Goal: Task Accomplishment & Management: Use online tool/utility

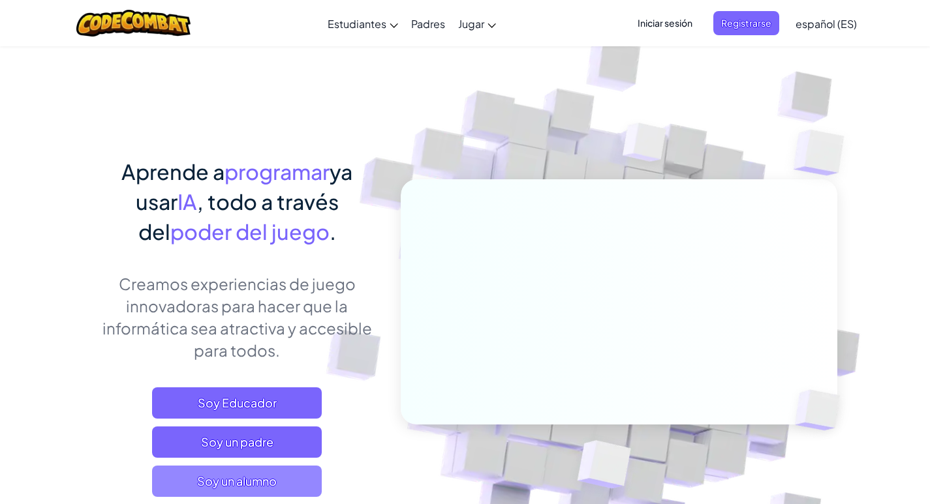
click at [274, 482] on font "Soy un alumno" at bounding box center [237, 481] width 80 height 15
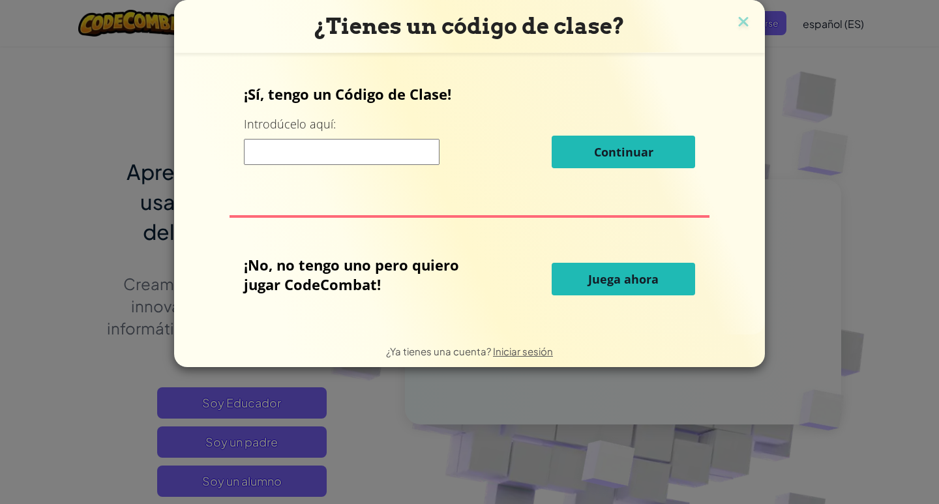
click at [575, 265] on button "Juega ahora" at bounding box center [624, 279] width 144 height 33
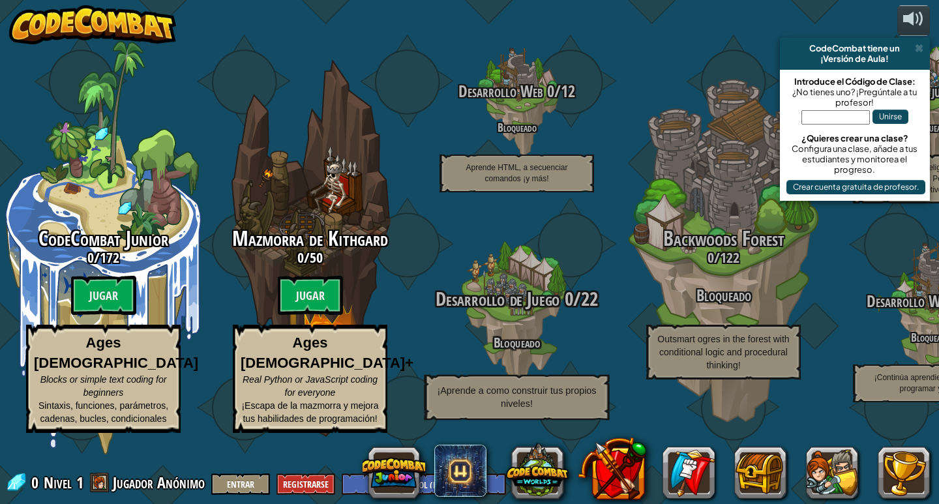
select select "es-ES"
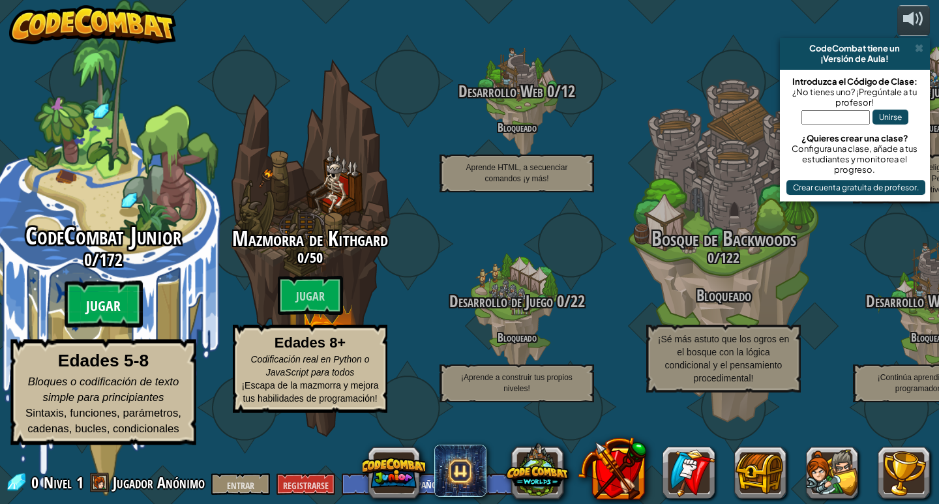
click at [99, 308] on btn "Jugar" at bounding box center [104, 304] width 78 height 47
select select "es-ES"
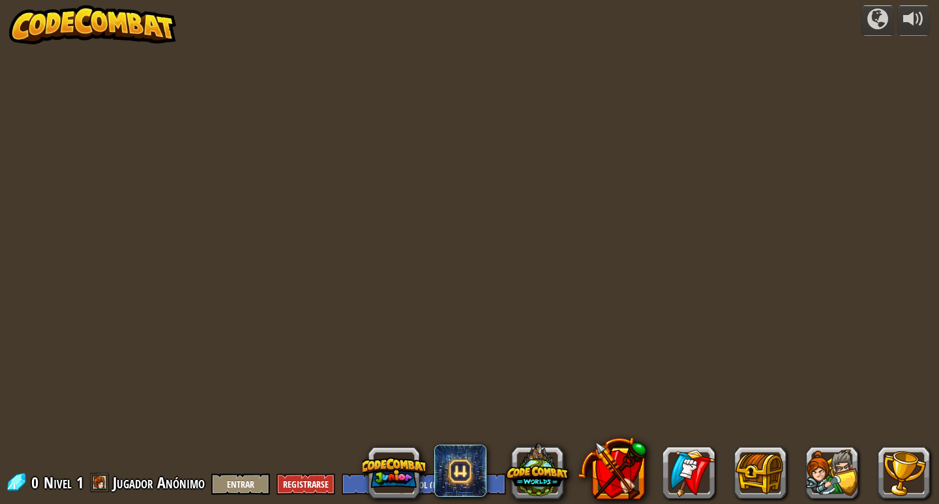
select select "es-ES"
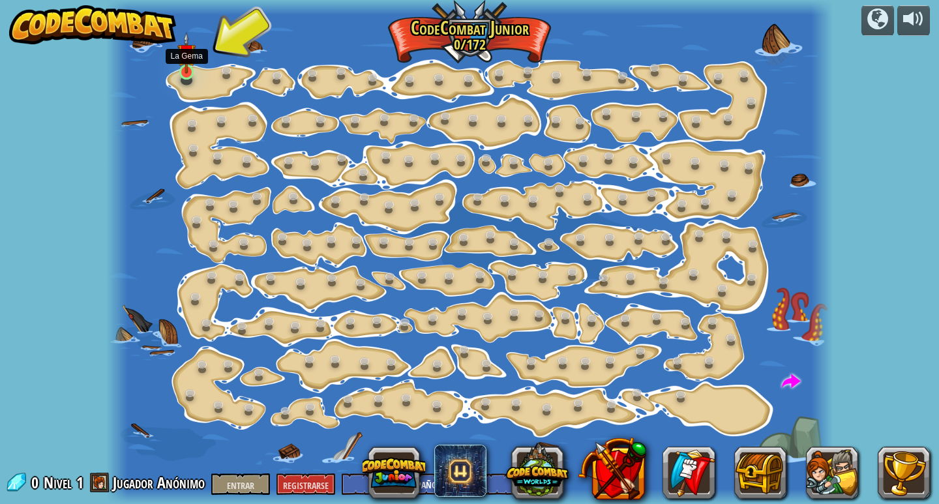
click at [192, 65] on img at bounding box center [186, 53] width 18 height 42
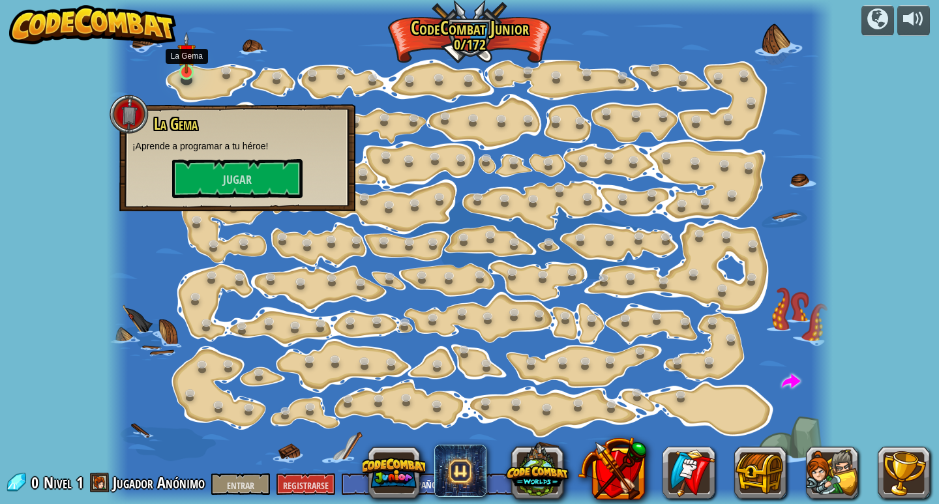
click at [185, 71] on img at bounding box center [186, 53] width 18 height 42
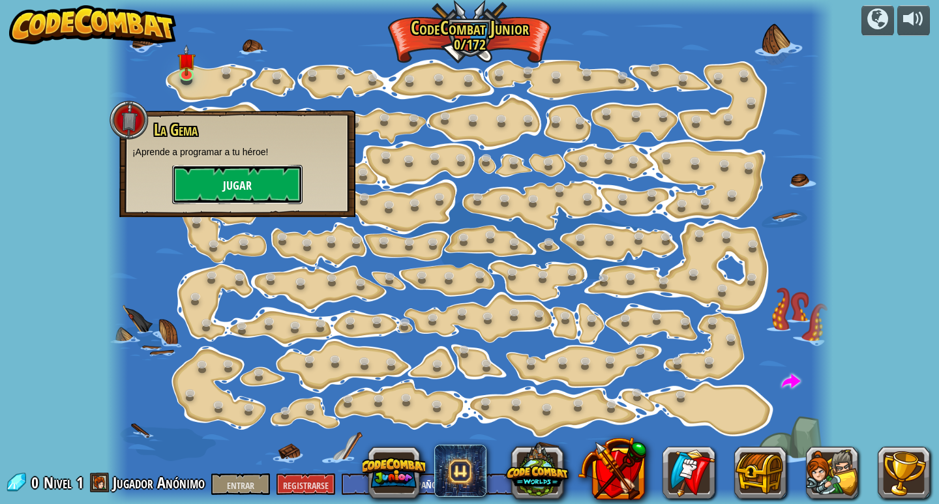
click at [231, 176] on button "Jugar" at bounding box center [237, 184] width 130 height 39
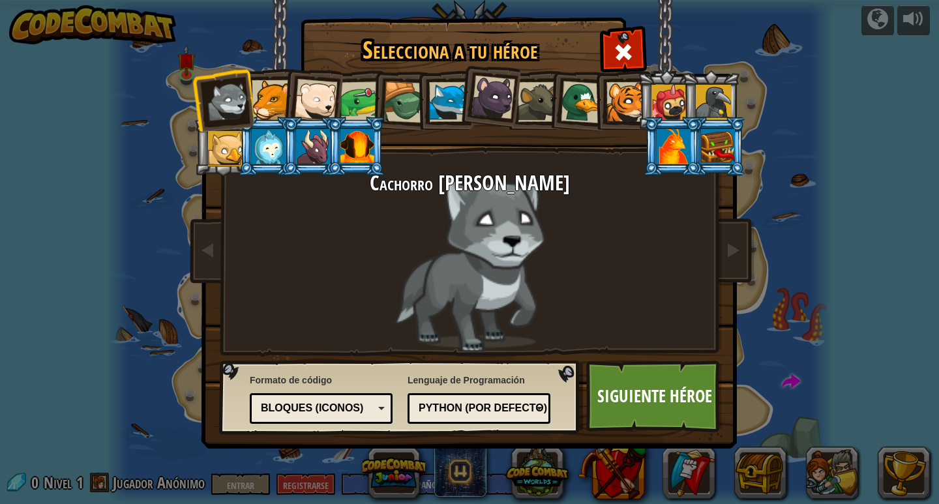
click at [356, 104] on div at bounding box center [361, 102] width 40 height 40
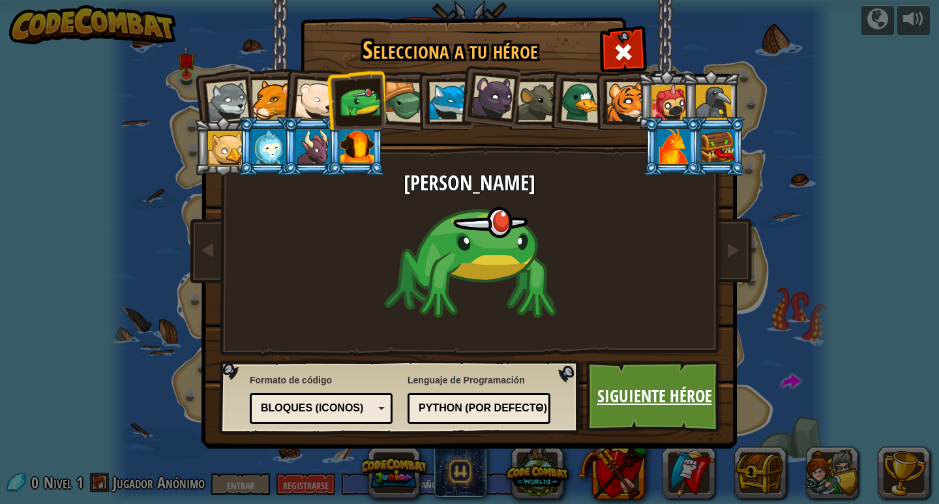
click at [590, 368] on link "Siguiente héroe" at bounding box center [655, 397] width 136 height 72
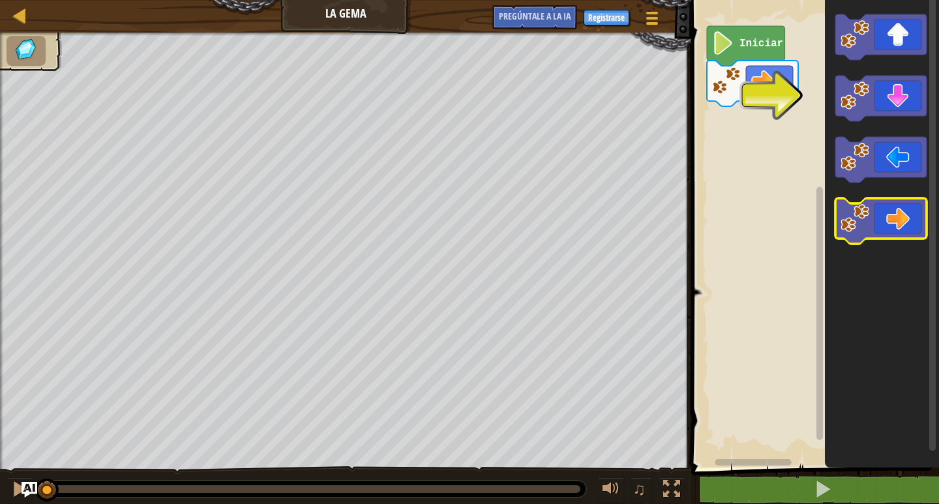
click at [894, 217] on icon "Espacio de trabajo de Blockly" at bounding box center [881, 221] width 91 height 46
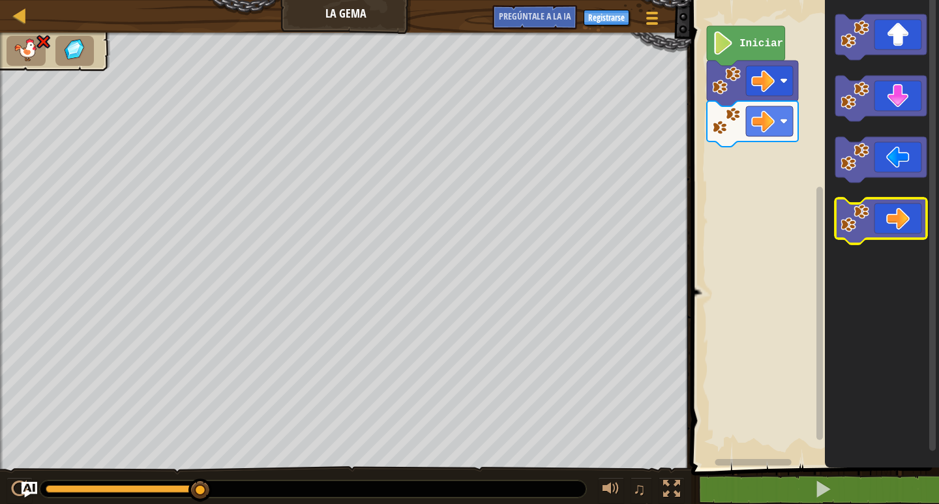
click at [883, 230] on icon "Espacio de trabajo de Blockly" at bounding box center [881, 221] width 91 height 46
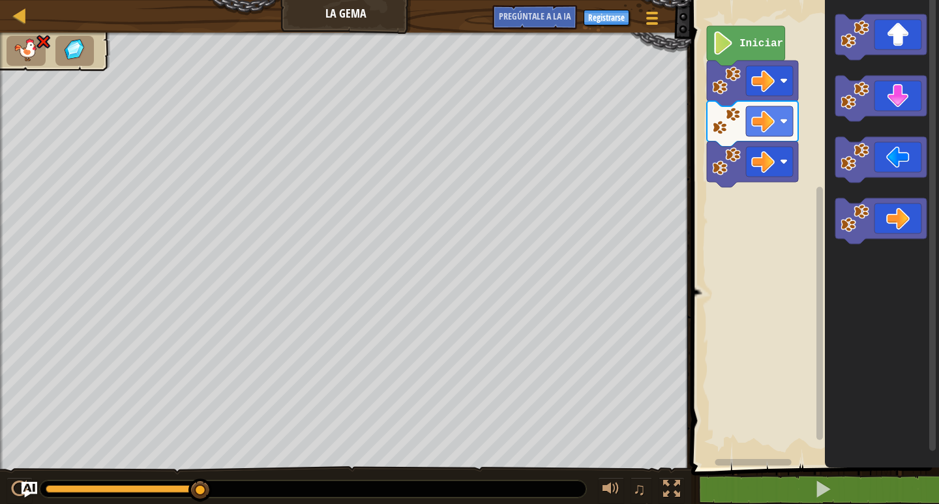
click at [363, 22] on div "Mapa La Gema Menú del Juego Registrarse Pregúntale a la IA" at bounding box center [346, 16] width 692 height 33
click at [363, 20] on div "Mapa La Gema Menú del Juego Registrarse Pregúntale a la IA" at bounding box center [346, 16] width 692 height 33
click at [359, 19] on div "Mapa La Gema Menú del Juego Registrarse Pregúntale a la IA" at bounding box center [346, 16] width 692 height 33
click at [721, 23] on rect "Espacio de trabajo de Blockly" at bounding box center [814, 230] width 252 height 474
click at [731, 46] on image "Espacio de trabajo de Blockly" at bounding box center [723, 42] width 22 height 23
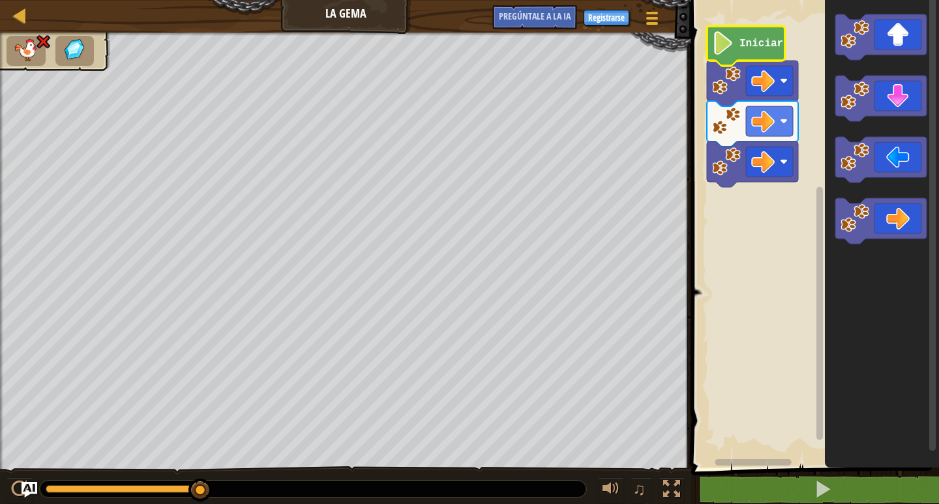
click at [720, 46] on image "Espacio de trabajo de Blockly" at bounding box center [723, 42] width 22 height 23
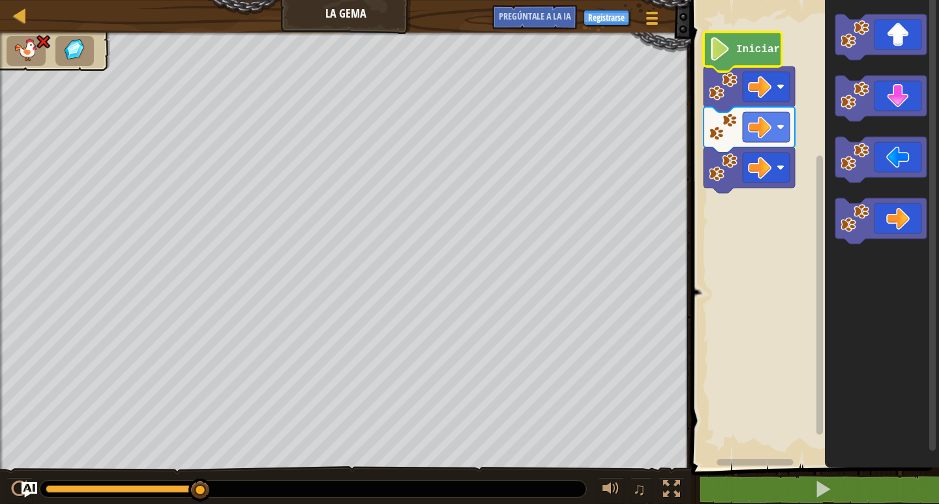
click at [14, 228] on div at bounding box center [346, 253] width 692 height 441
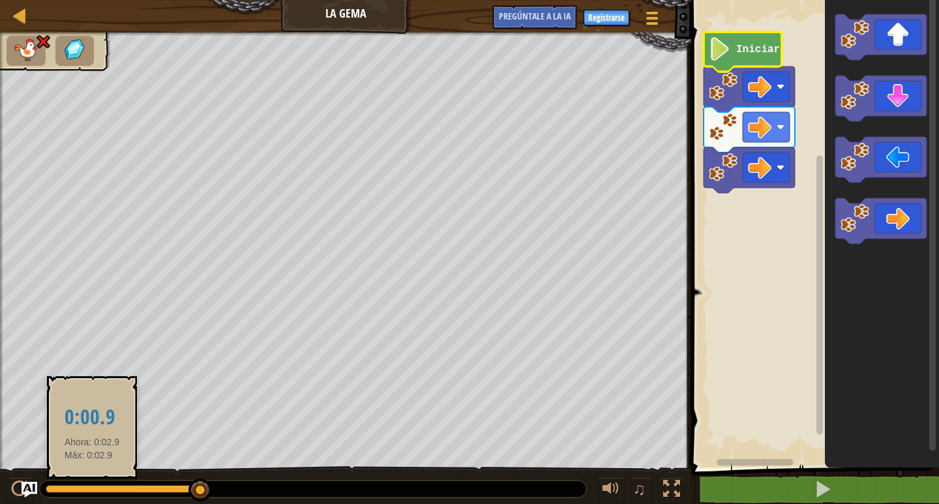
click at [92, 489] on div at bounding box center [123, 489] width 155 height 8
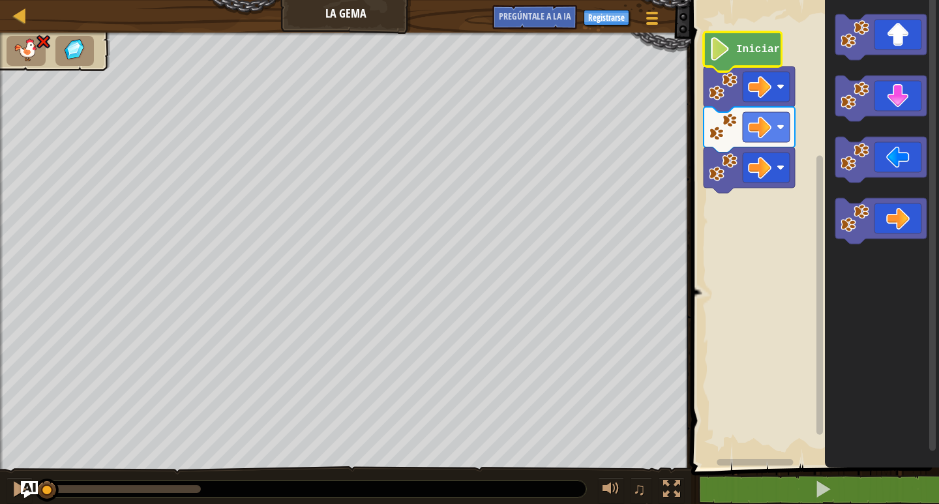
drag, startPoint x: 72, startPoint y: 485, endPoint x: 21, endPoint y: 488, distance: 51.6
click at [21, 488] on div "Mapa La Gema Menú del [DEMOGRAPHIC_DATA] Registrarse [DEMOGRAPHIC_DATA]le a la …" at bounding box center [469, 252] width 939 height 504
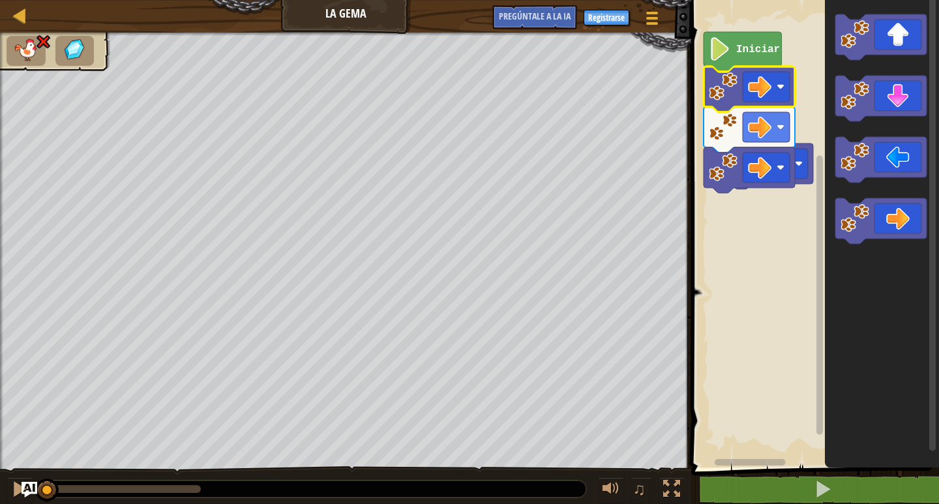
click at [737, 95] on image "Espacio de trabajo de Blockly" at bounding box center [723, 86] width 29 height 29
click at [737, 94] on image "Espacio de trabajo de Blockly" at bounding box center [723, 86] width 29 height 29
click at [740, 87] on icon "Espacio de trabajo de Blockly" at bounding box center [749, 90] width 91 height 46
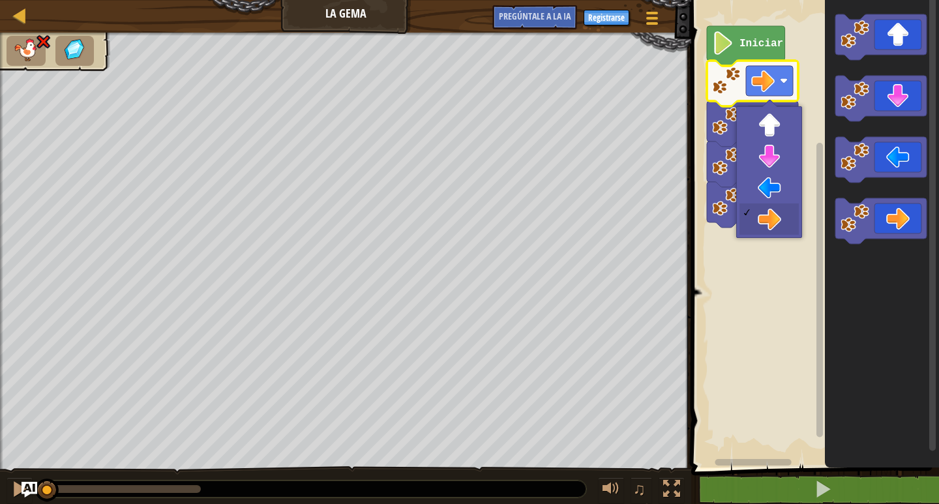
drag, startPoint x: 198, startPoint y: 480, endPoint x: 43, endPoint y: 506, distance: 156.8
click at [43, 0] on html "Mapa La Gema Menú del [DEMOGRAPHIC_DATA] Registrarse [DEMOGRAPHIC_DATA]le a la …" at bounding box center [469, 0] width 939 height 0
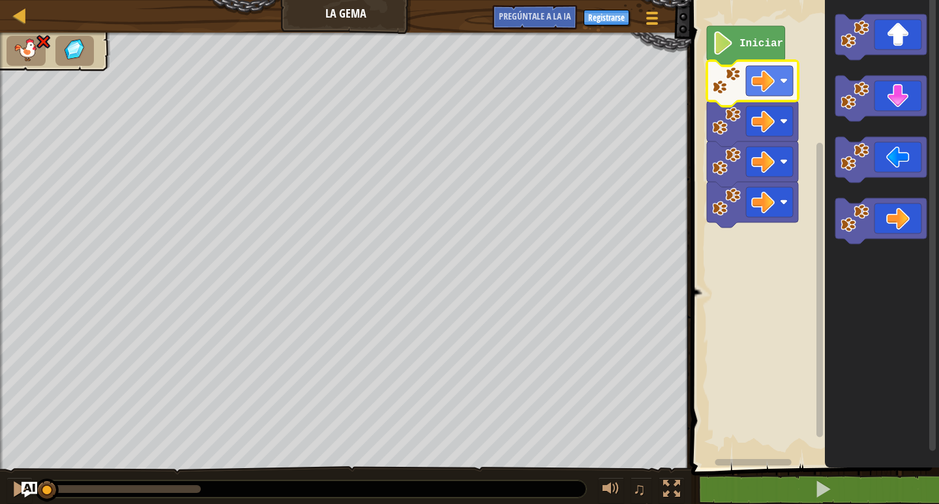
click at [722, 85] on image "Espacio de trabajo de Blockly" at bounding box center [726, 81] width 29 height 29
click at [763, 76] on image "Espacio de trabajo de Blockly" at bounding box center [763, 80] width 23 height 23
click at [739, 304] on rect "Espacio de trabajo de Blockly" at bounding box center [814, 230] width 252 height 474
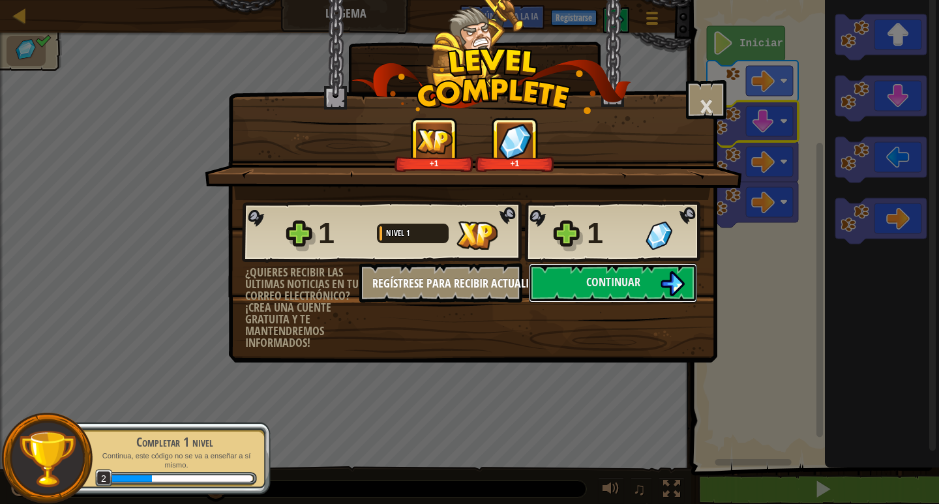
click at [528, 282] on div "Continuar" at bounding box center [613, 283] width 181 height 39
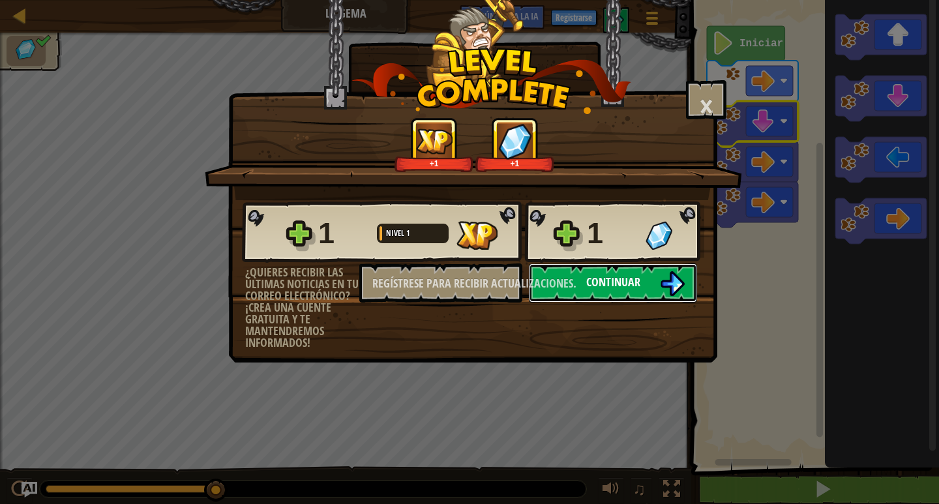
click at [551, 292] on button "Continuar" at bounding box center [613, 283] width 168 height 39
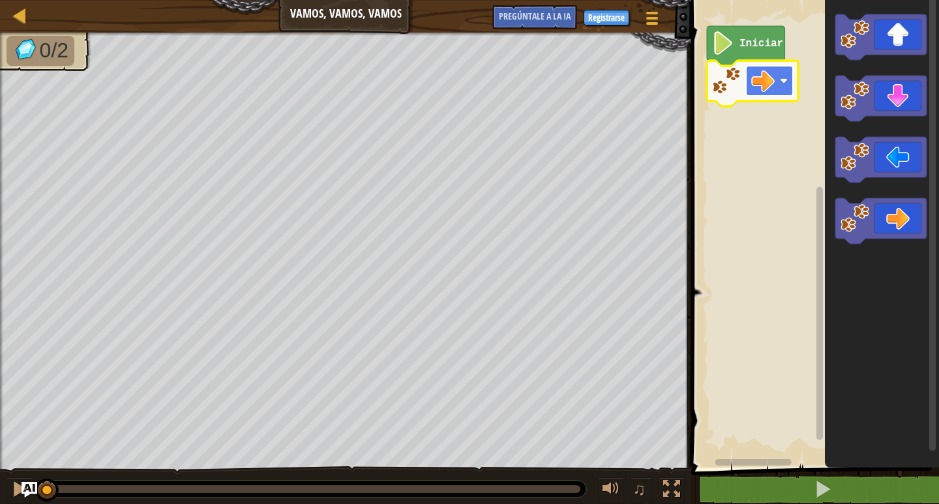
click at [762, 73] on image "Espacio de trabajo de Blockly" at bounding box center [763, 80] width 23 height 23
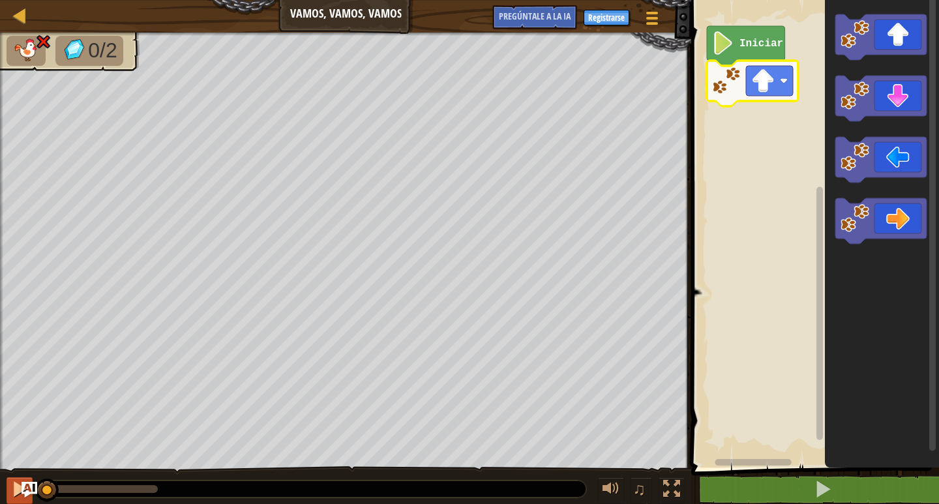
drag, startPoint x: 145, startPoint y: 476, endPoint x: 14, endPoint y: 481, distance: 131.9
click at [13, 481] on div "♫" at bounding box center [346, 485] width 692 height 39
click at [782, 85] on rect "Espacio de trabajo de Blockly" at bounding box center [769, 81] width 47 height 30
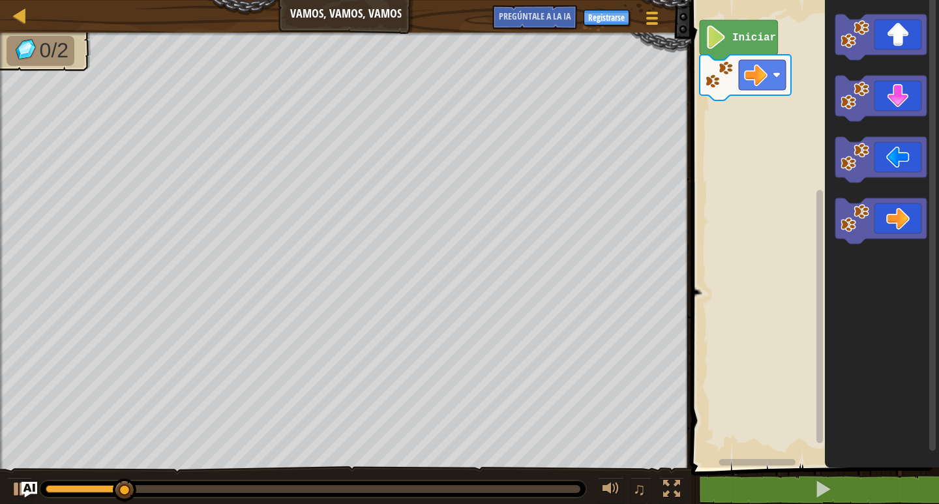
click at [704, 175] on rect "Espacio de trabajo de Blockly" at bounding box center [814, 230] width 252 height 474
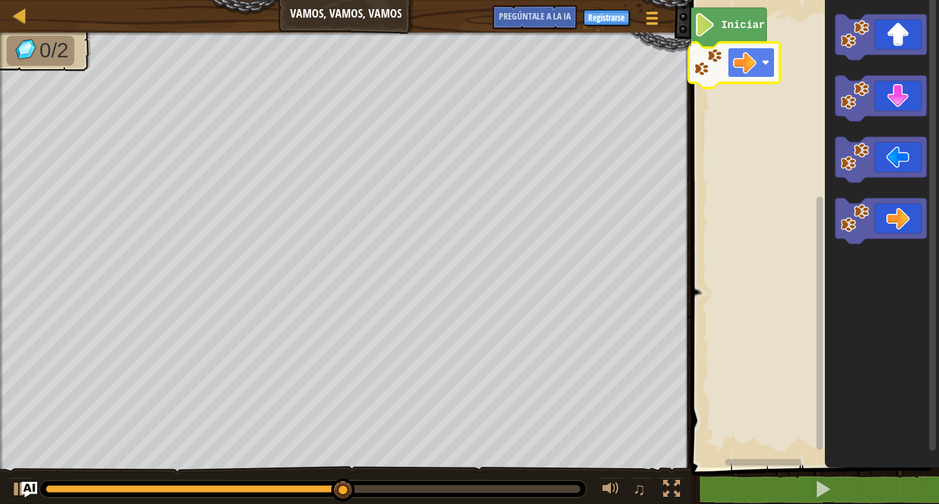
click at [763, 50] on rect "Espacio de trabajo de Blockly" at bounding box center [751, 63] width 47 height 30
click at [728, 84] on rect "Espacio de trabajo de Blockly" at bounding box center [814, 230] width 252 height 474
click at [740, 67] on image "Espacio de trabajo de Blockly" at bounding box center [744, 62] width 23 height 23
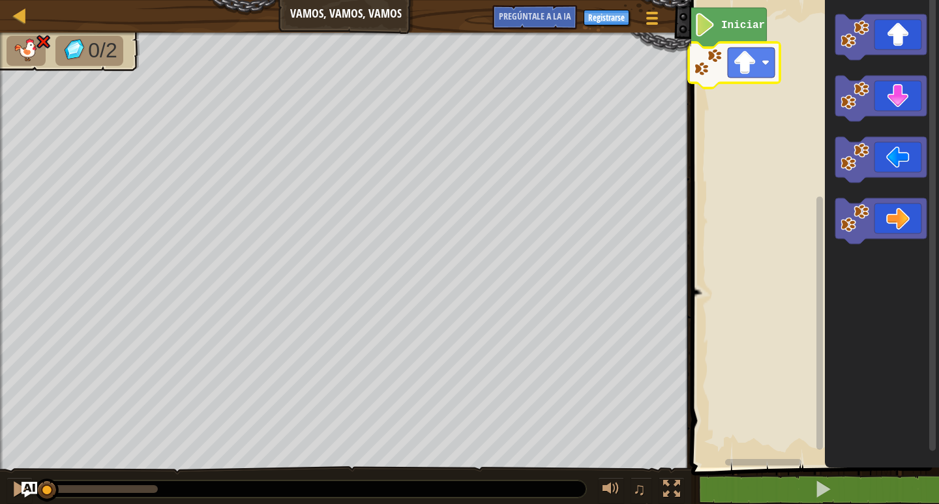
drag, startPoint x: 153, startPoint y: 488, endPoint x: 16, endPoint y: 511, distance: 138.9
click at [16, 0] on html "Mapa Vamos, vamos, vamos Menú del [DEMOGRAPHIC_DATA] Registrarse [DEMOGRAPHIC_D…" at bounding box center [469, 0] width 939 height 0
click at [740, 67] on image "Espacio de trabajo de Blockly" at bounding box center [744, 62] width 23 height 23
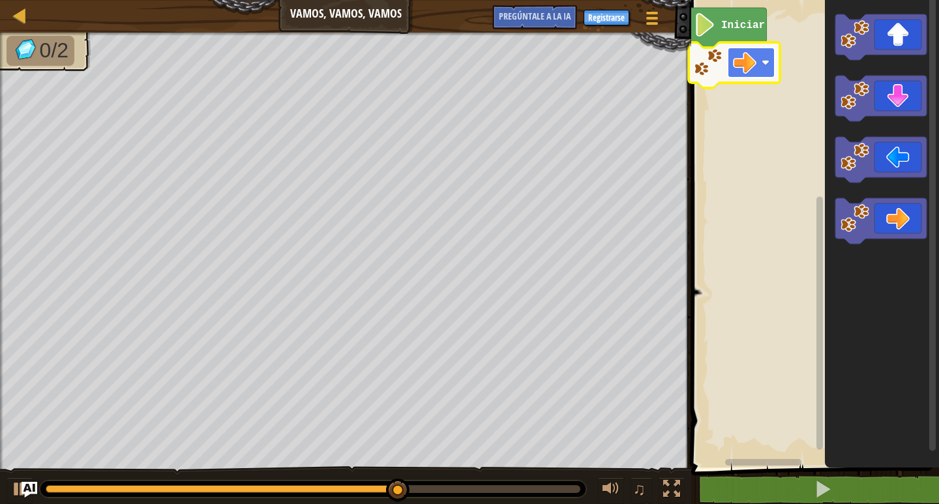
click at [728, 56] on rect "Espacio de trabajo de Blockly" at bounding box center [751, 63] width 47 height 30
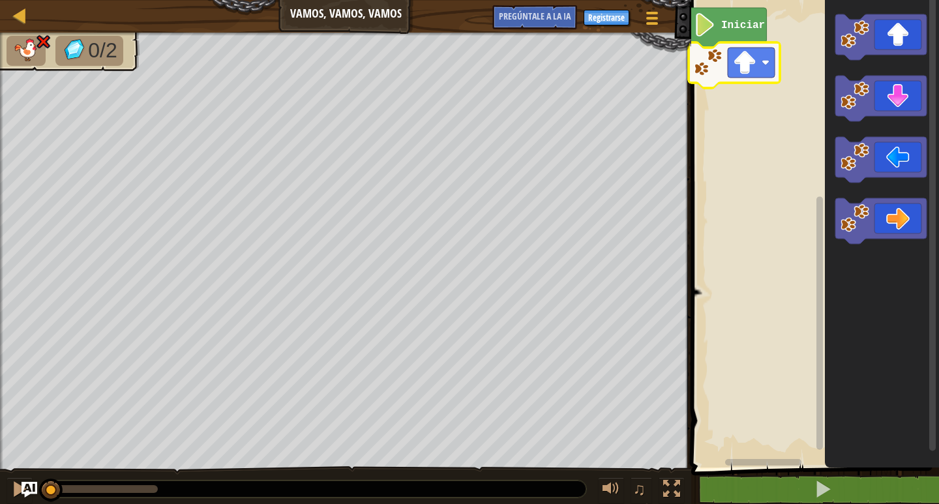
click at [51, 486] on div at bounding box center [49, 489] width 6 height 8
click at [359, 486] on div at bounding box center [313, 489] width 547 height 17
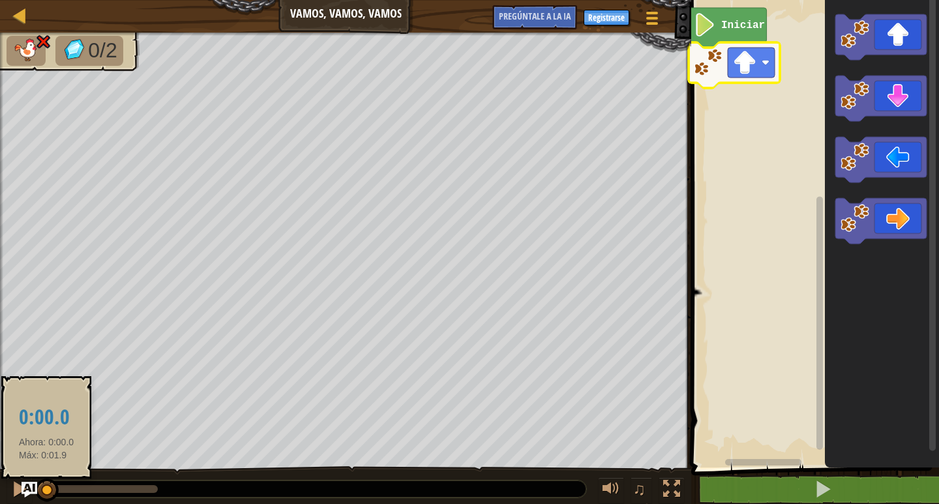
click at [46, 489] on div at bounding box center [47, 489] width 2 height 8
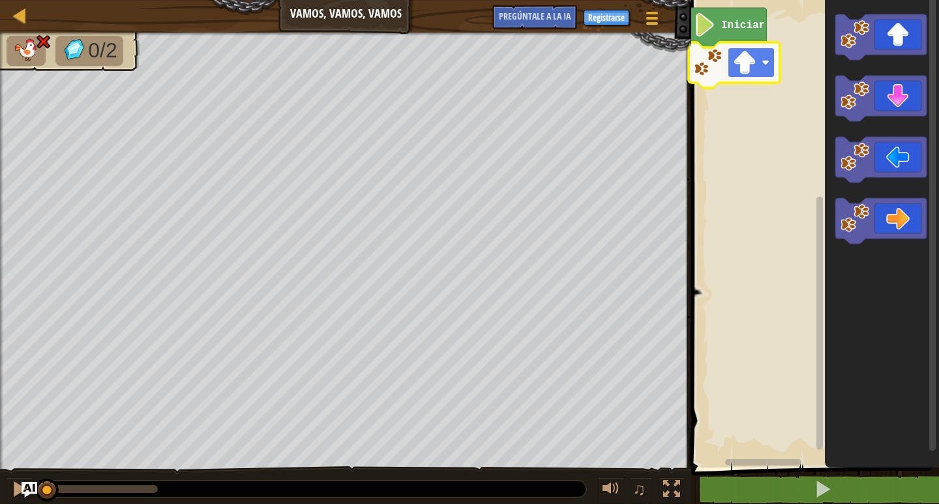
click at [758, 71] on rect "Espacio de trabajo de Blockly" at bounding box center [751, 63] width 47 height 30
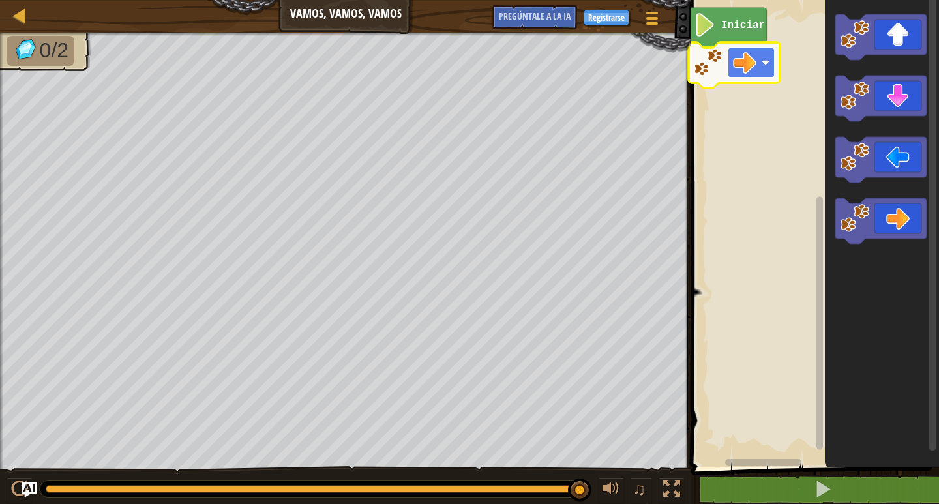
click at [741, 63] on image "Espacio de trabajo de Blockly" at bounding box center [744, 62] width 23 height 23
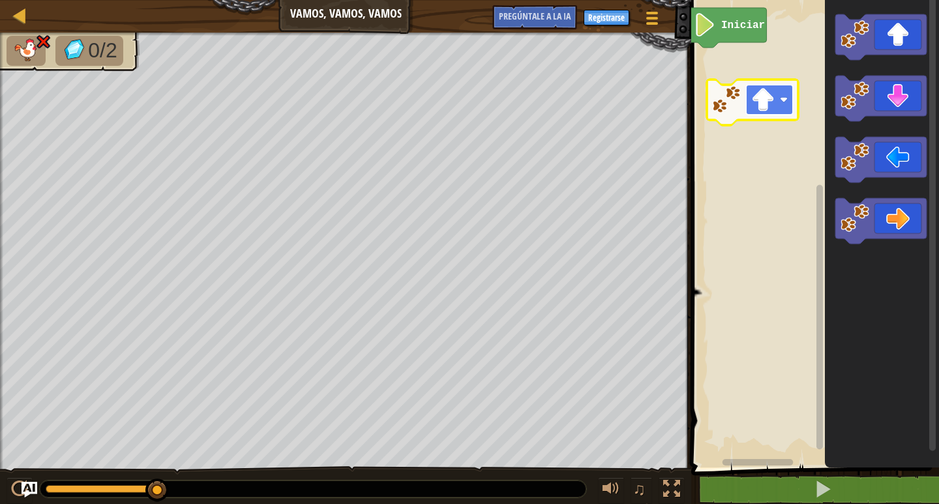
click at [775, 89] on image "Espacio de trabajo de Blockly" at bounding box center [763, 99] width 23 height 23
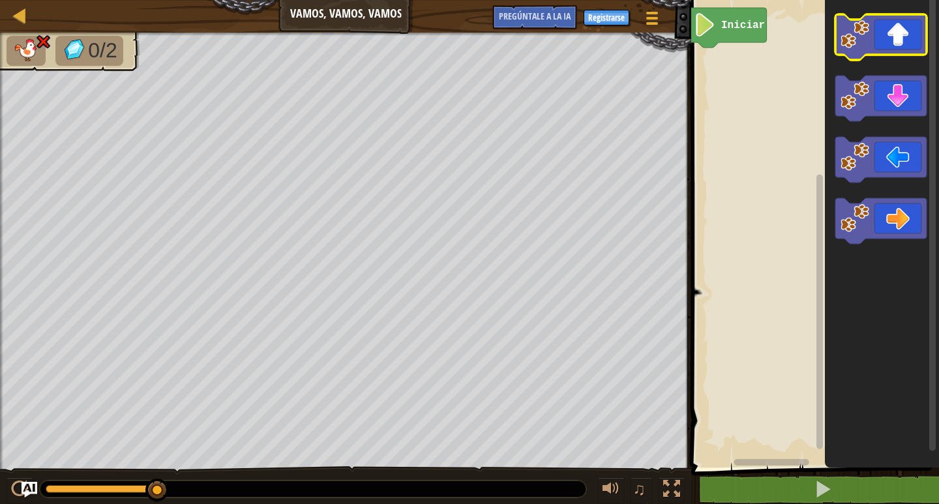
click at [894, 35] on icon "Espacio de trabajo de Blockly" at bounding box center [881, 37] width 91 height 46
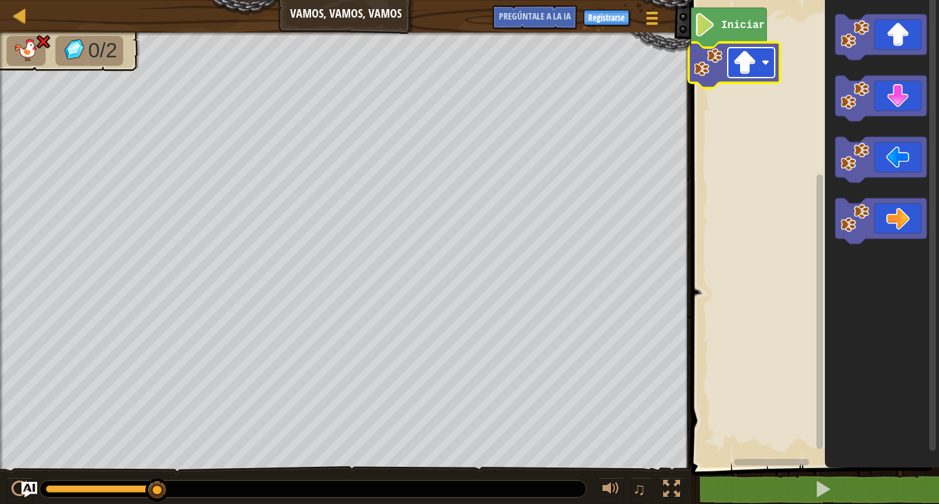
click at [733, 63] on image "Espacio de trabajo de Blockly" at bounding box center [744, 62] width 23 height 23
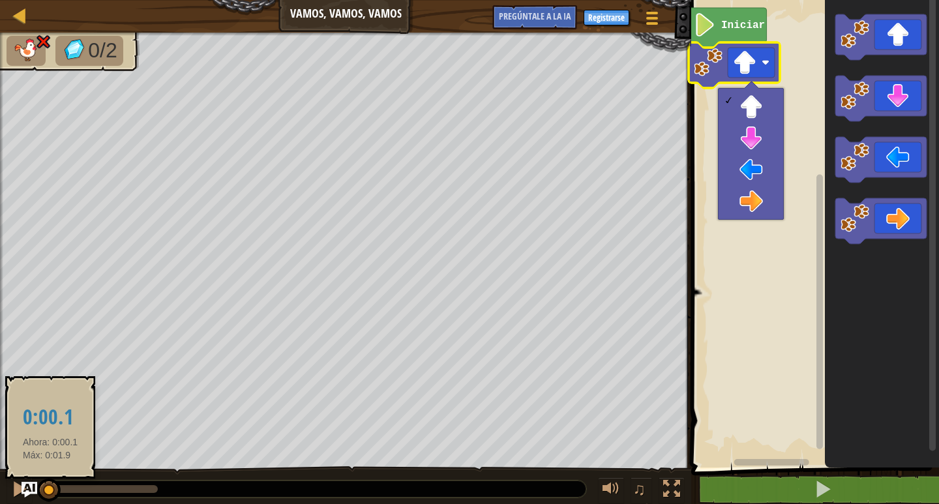
click at [50, 487] on div at bounding box center [48, 489] width 4 height 8
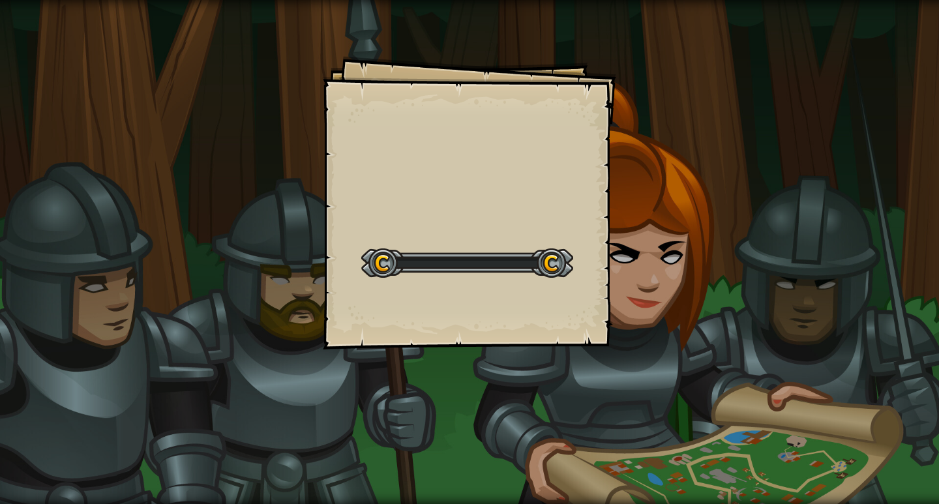
select select "es-ES"
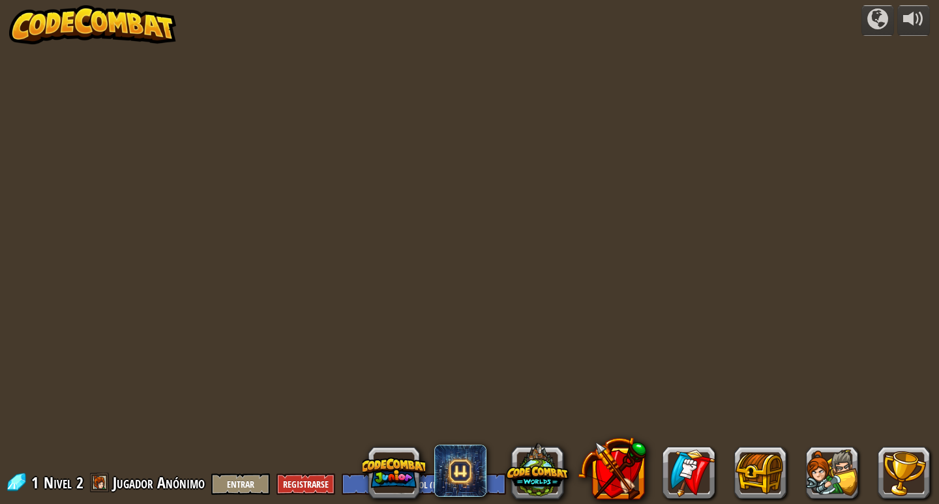
select select "es-ES"
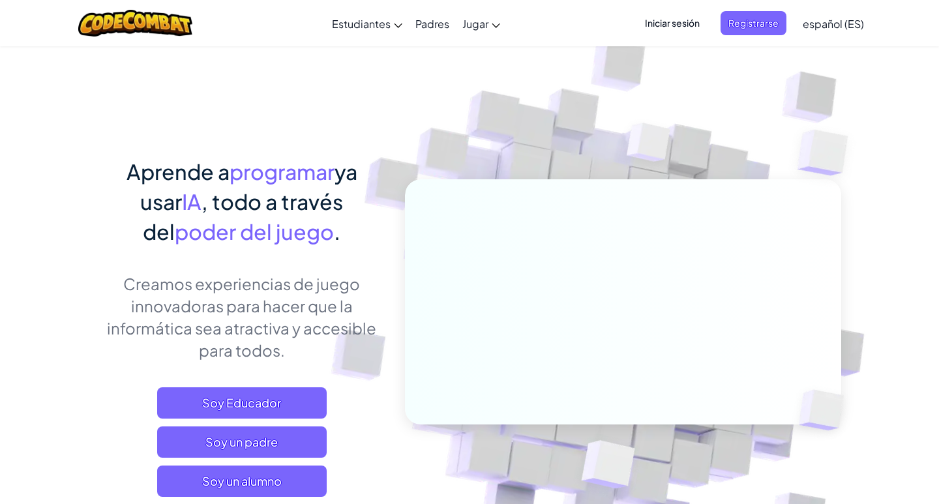
select select "es-ES"
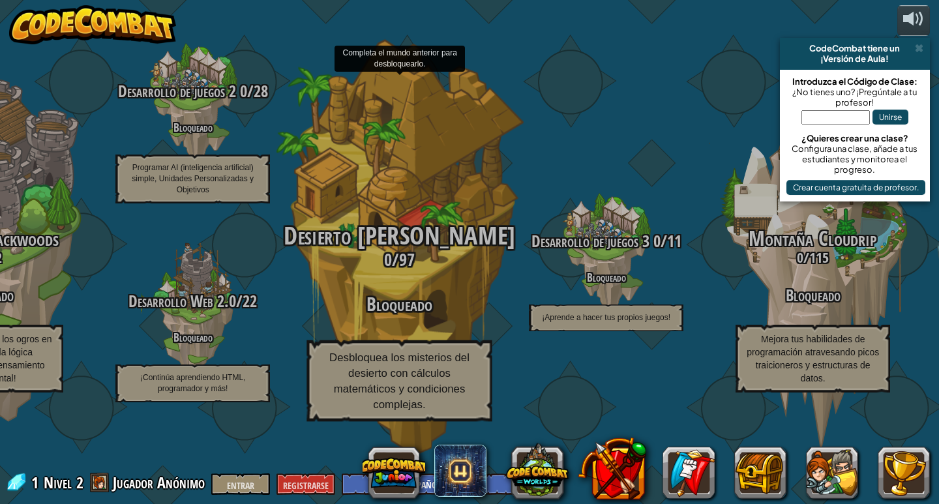
click at [406, 318] on font "Bloqueado" at bounding box center [400, 305] width 66 height 27
drag, startPoint x: 406, startPoint y: 323, endPoint x: 394, endPoint y: 352, distance: 31.6
click at [394, 352] on div "Desierto [PERSON_NAME] 0 / 97 Bloqueado Desbloquea los misterios del desierto c…" at bounding box center [400, 322] width 248 height 199
click at [367, 318] on font "Bloqueado" at bounding box center [400, 305] width 66 height 27
click at [370, 318] on font "Bloqueado" at bounding box center [400, 305] width 66 height 27
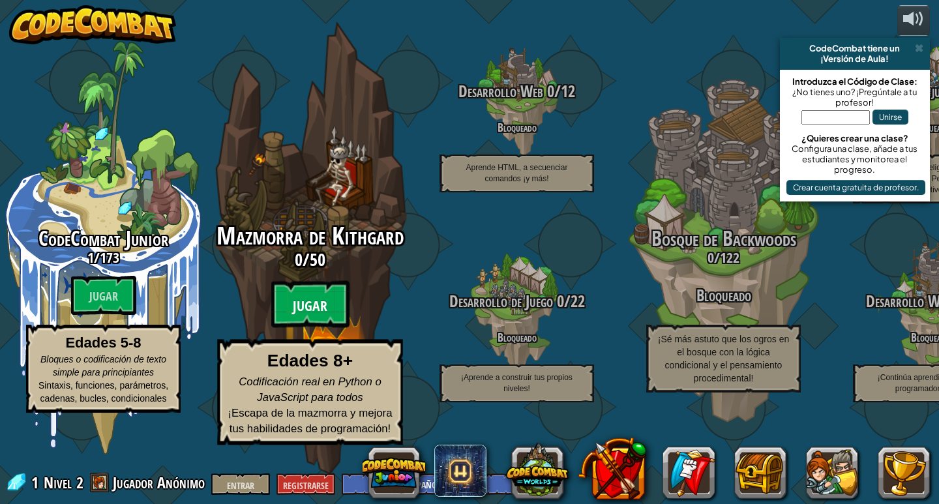
click at [299, 316] on font "Jugar" at bounding box center [310, 307] width 35 height 20
select select "es-ES"
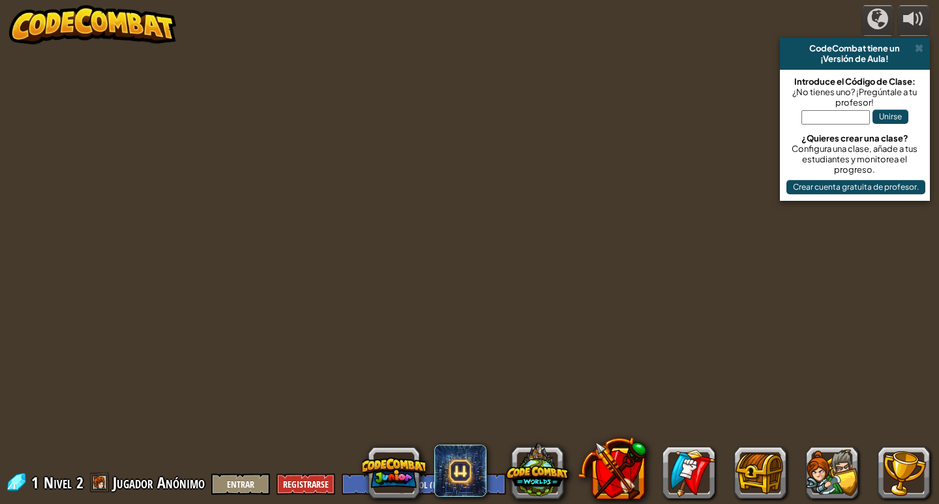
select select "es-ES"
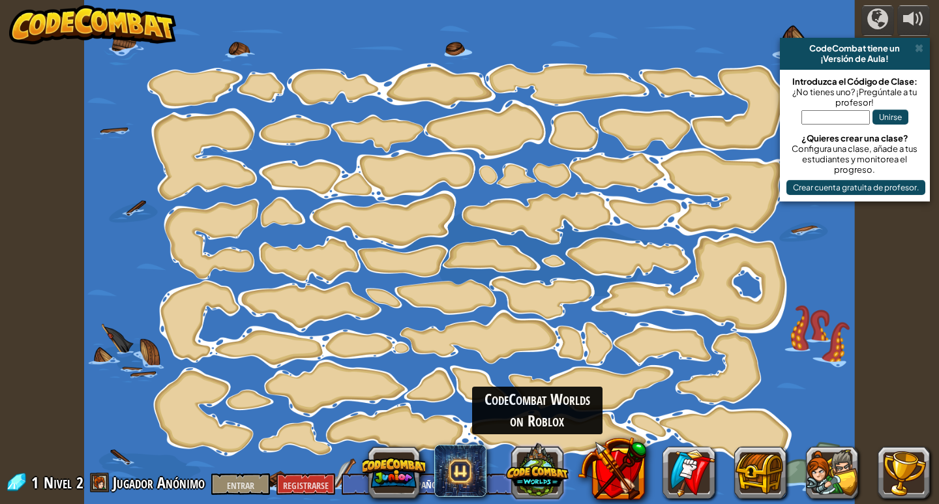
select select "es-ES"
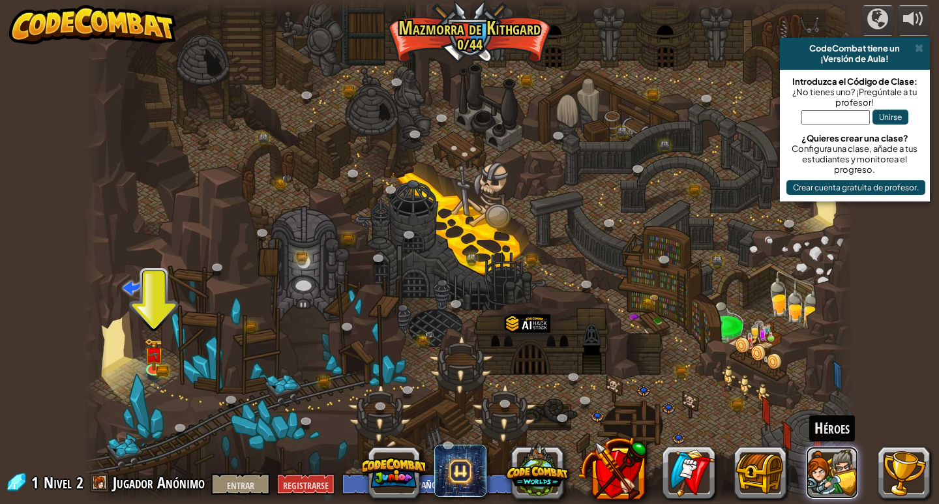
click at [808, 465] on button at bounding box center [832, 473] width 52 height 52
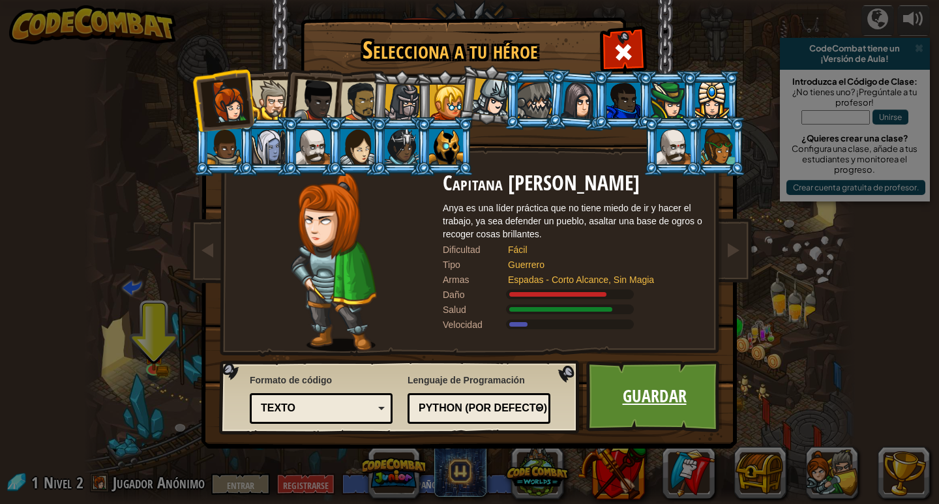
click at [660, 408] on link "Guardar" at bounding box center [655, 397] width 136 height 72
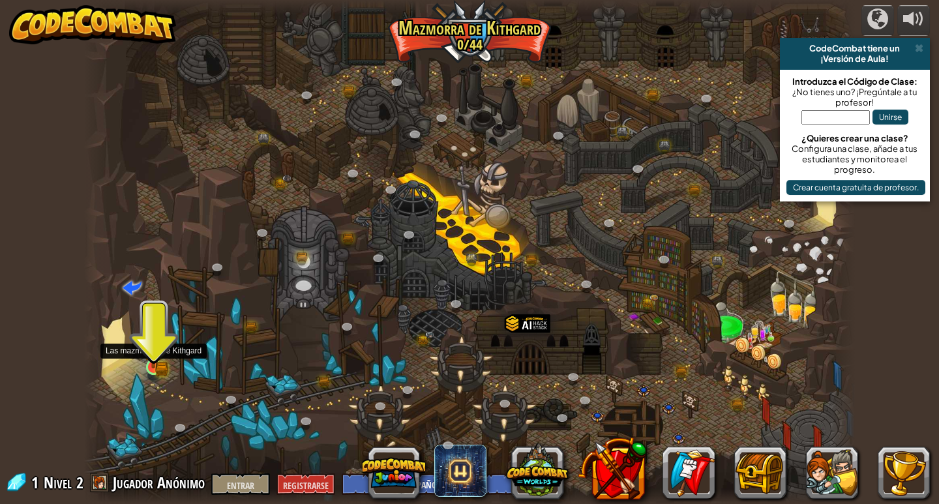
click at [151, 353] on img at bounding box center [154, 348] width 12 height 12
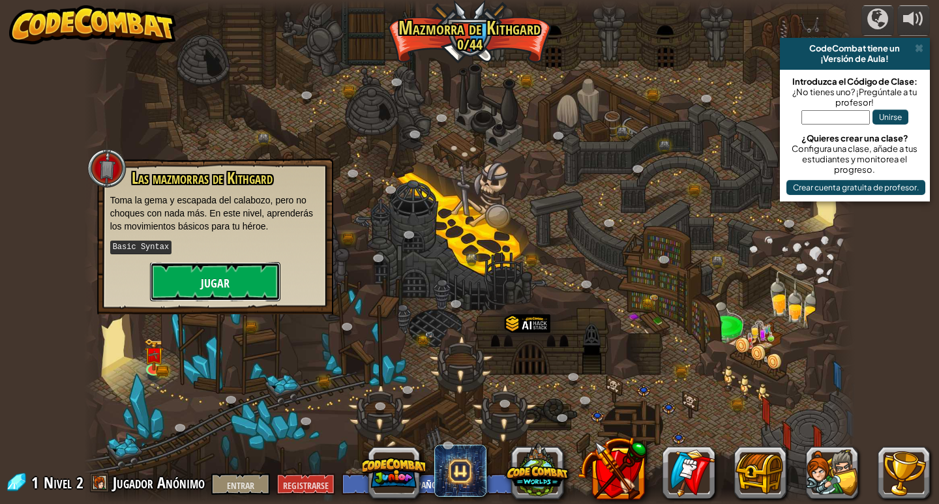
click at [213, 290] on font "Jugar" at bounding box center [215, 283] width 29 height 16
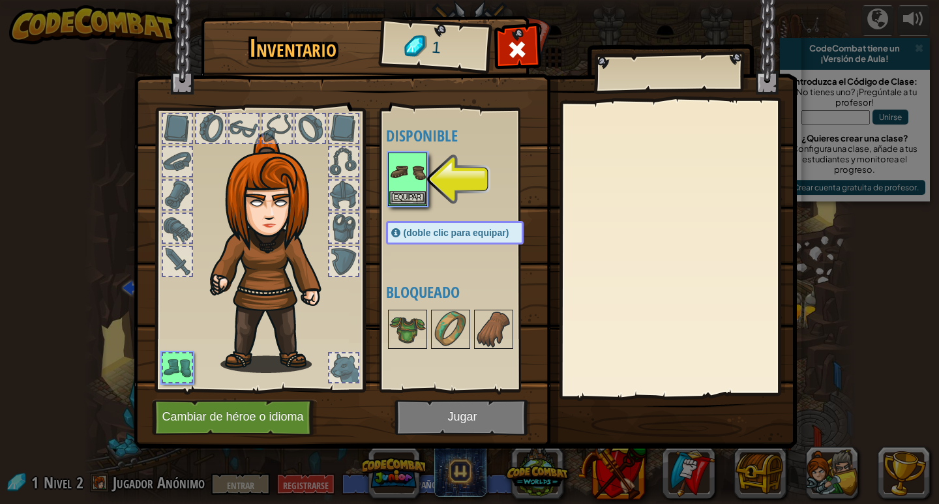
drag, startPoint x: 213, startPoint y: 290, endPoint x: 818, endPoint y: 296, distance: 604.8
drag, startPoint x: 818, startPoint y: 296, endPoint x: 510, endPoint y: 38, distance: 401.5
click at [510, 39] on span at bounding box center [517, 49] width 21 height 21
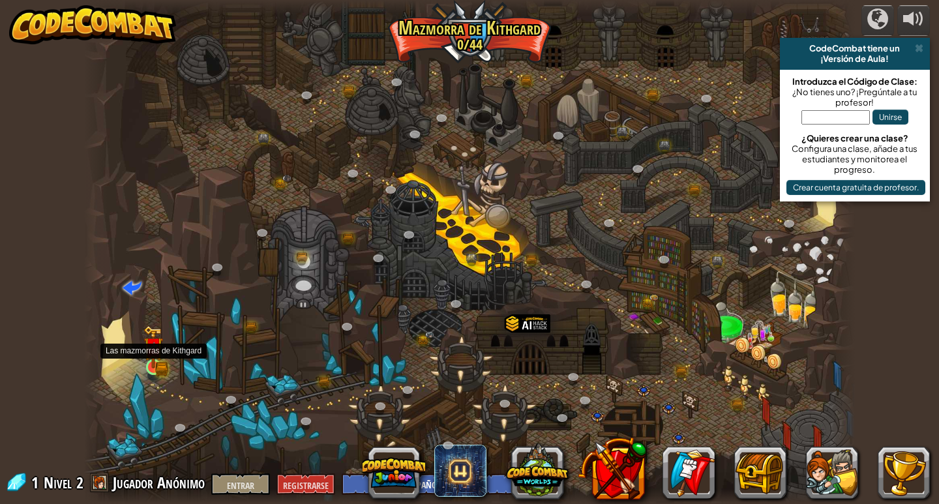
click at [154, 360] on img at bounding box center [154, 347] width 20 height 43
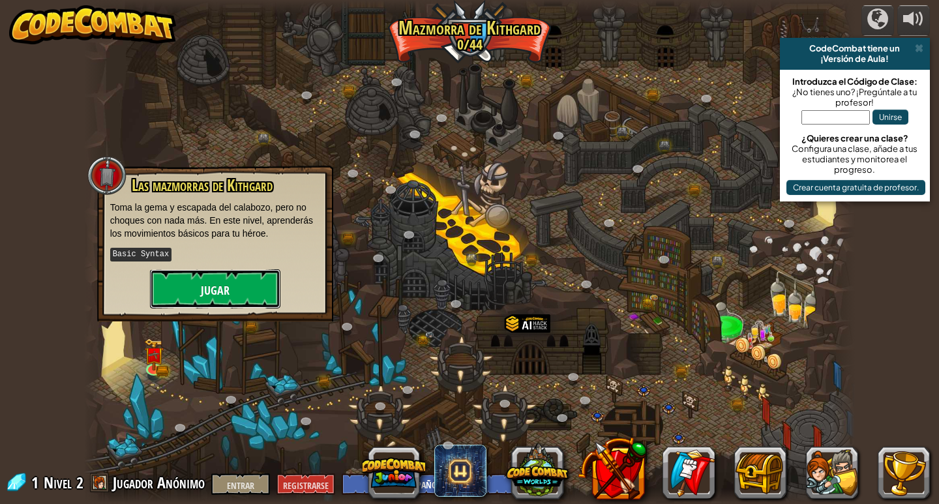
click at [234, 291] on button "Jugar" at bounding box center [215, 288] width 130 height 39
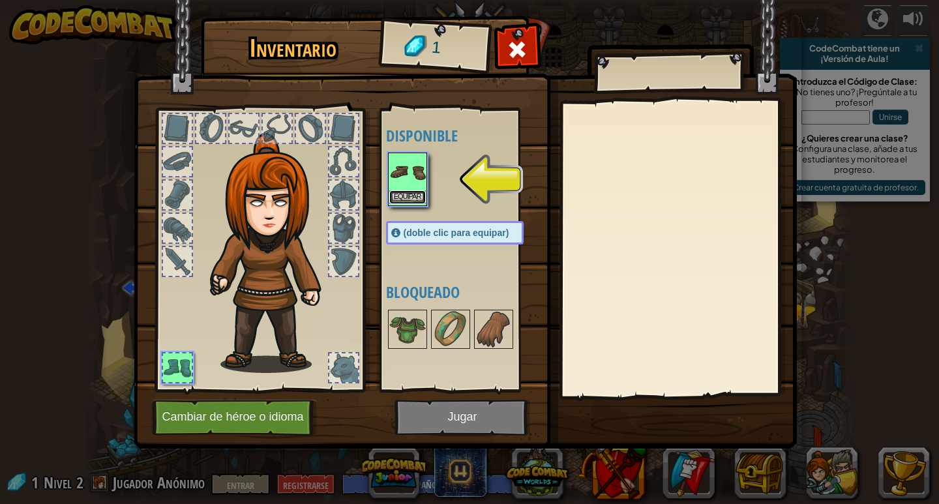
click at [410, 203] on button "Equipar" at bounding box center [407, 198] width 37 height 14
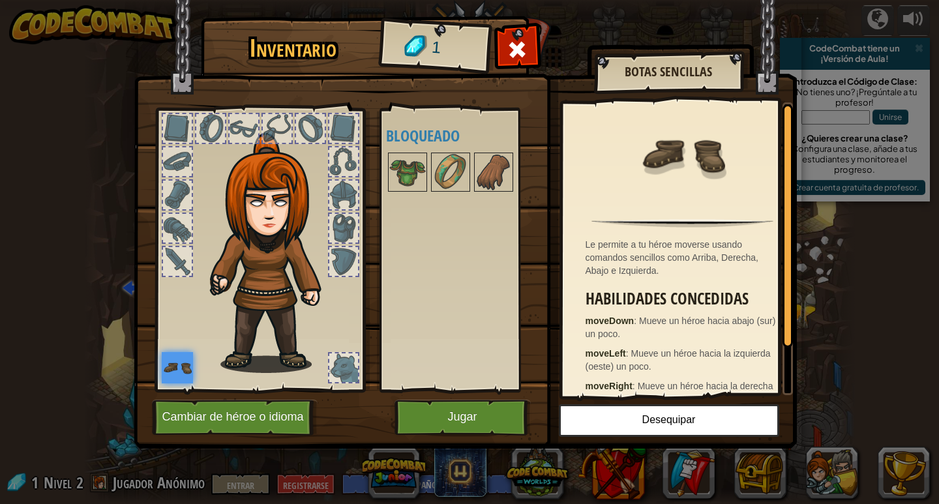
click at [332, 364] on div at bounding box center [343, 368] width 29 height 29
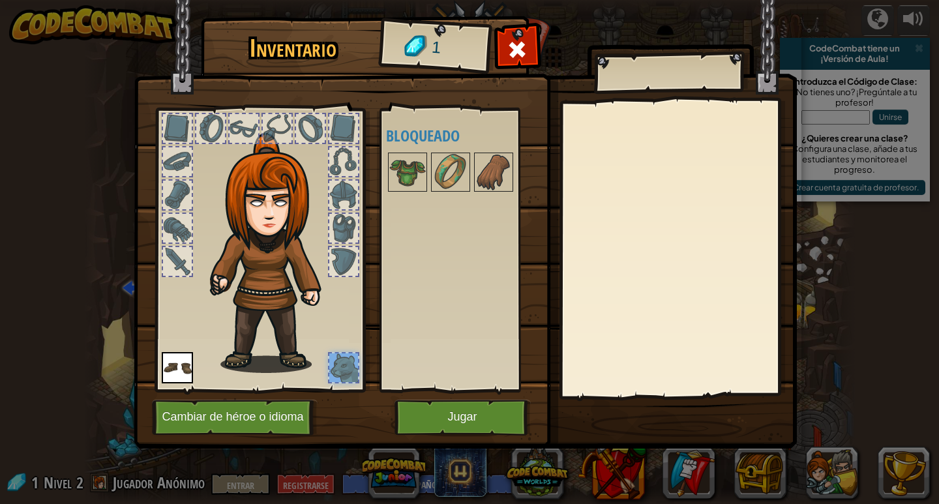
click at [222, 391] on div at bounding box center [259, 247] width 215 height 294
click at [224, 406] on button "Cambiar de héroe o idioma" at bounding box center [235, 418] width 166 height 36
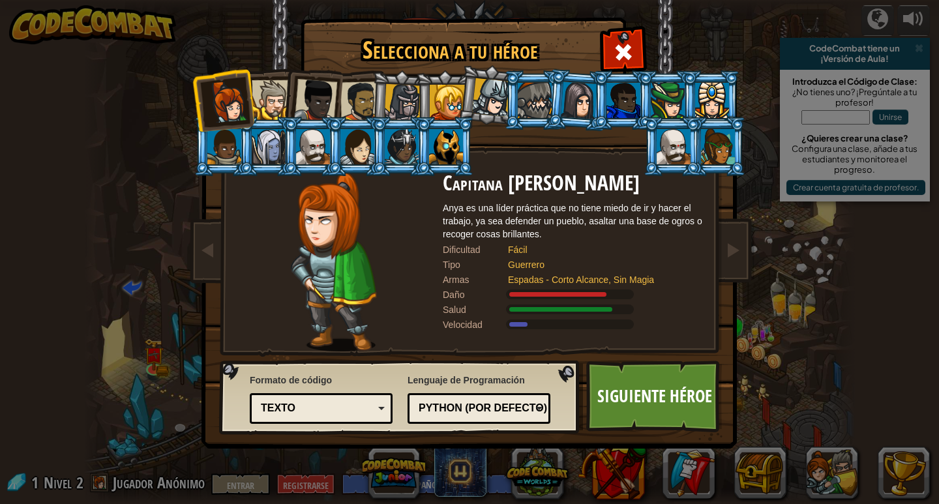
click at [353, 143] on div at bounding box center [358, 146] width 34 height 35
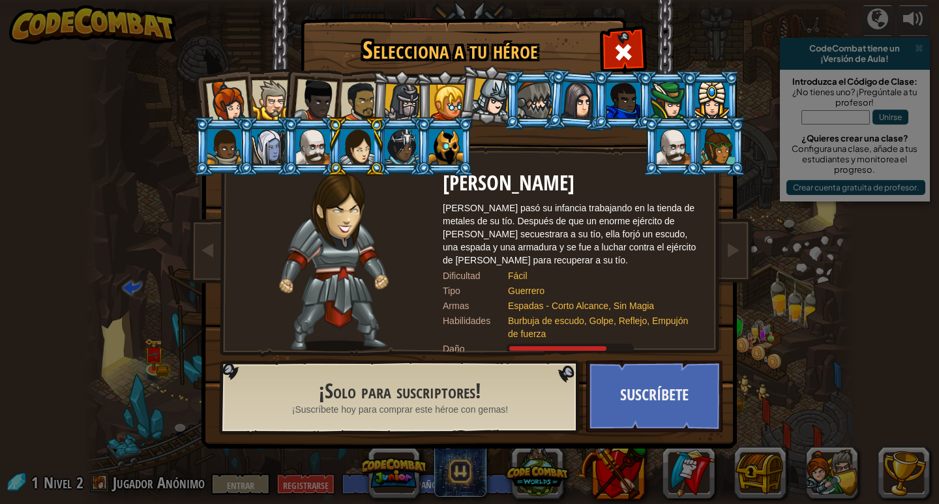
click at [385, 98] on li at bounding box center [401, 100] width 62 height 63
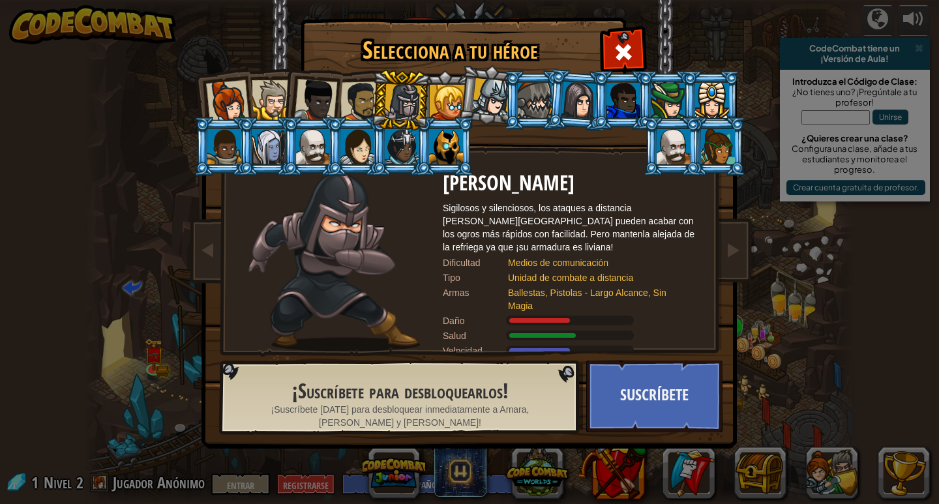
click at [211, 106] on div at bounding box center [227, 101] width 43 height 43
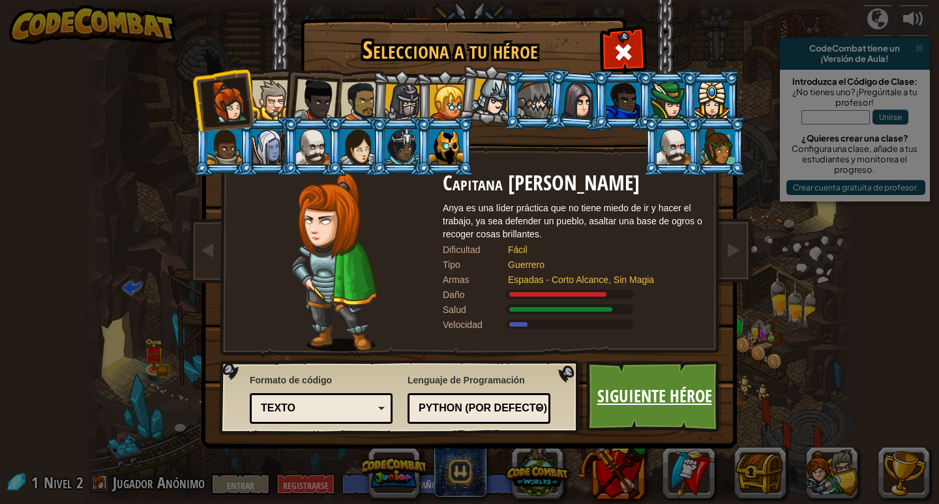
click at [603, 384] on font "Siguiente héroe" at bounding box center [655, 395] width 115 height 23
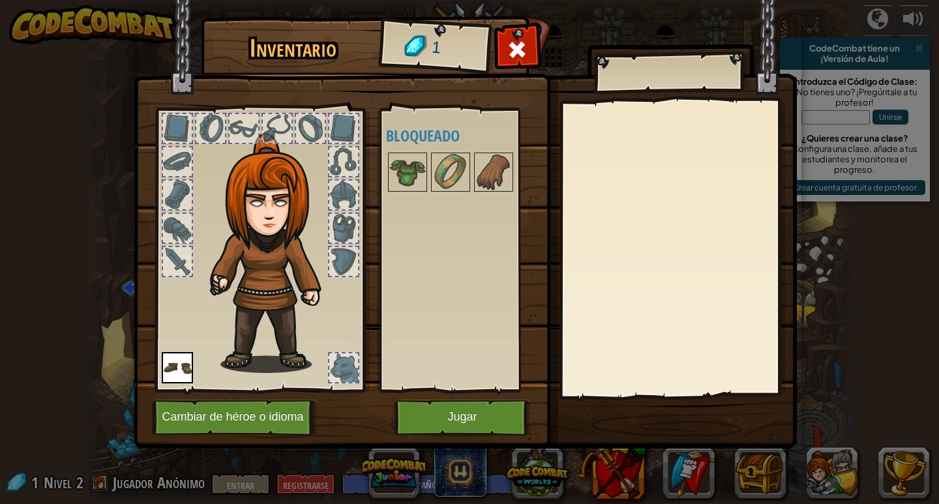
drag, startPoint x: 331, startPoint y: 358, endPoint x: 338, endPoint y: 356, distance: 6.8
click at [332, 358] on div at bounding box center [343, 368] width 29 height 29
click at [340, 221] on div at bounding box center [343, 228] width 29 height 29
click at [326, 221] on img at bounding box center [274, 253] width 140 height 240
drag, startPoint x: 376, startPoint y: 195, endPoint x: 384, endPoint y: 194, distance: 7.9
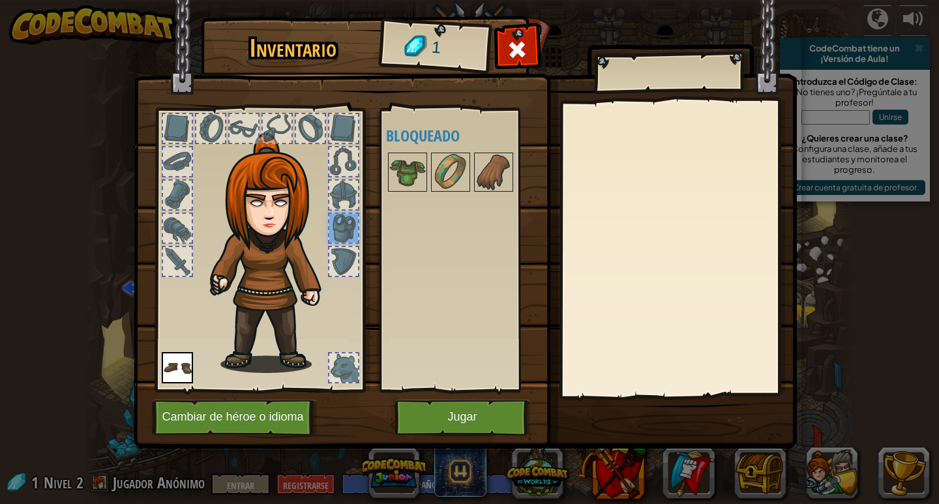
click at [379, 195] on div "Inventario 1 Disponible Equipar (doble clic para equipar) Bloqueado [GEOGRAPHIC…" at bounding box center [469, 235] width 663 height 431
click at [397, 181] on img at bounding box center [407, 172] width 37 height 37
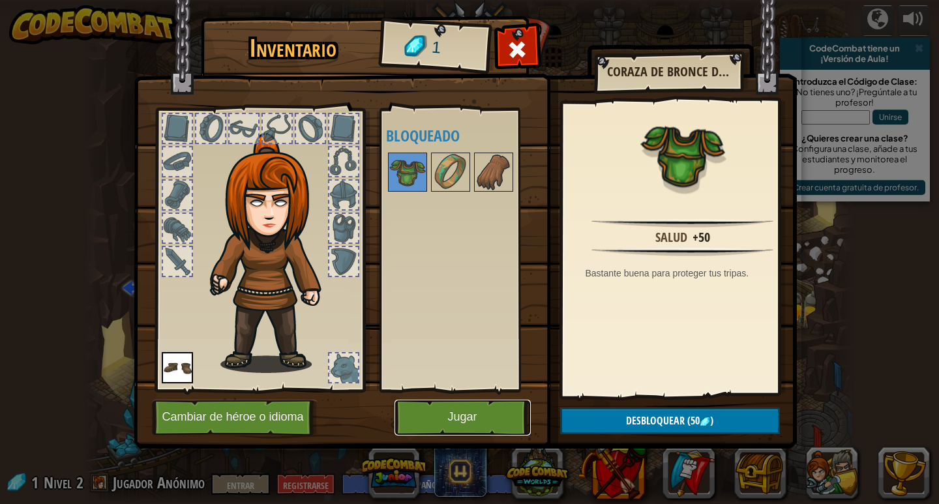
click at [494, 413] on button "Jugar" at bounding box center [463, 418] width 136 height 36
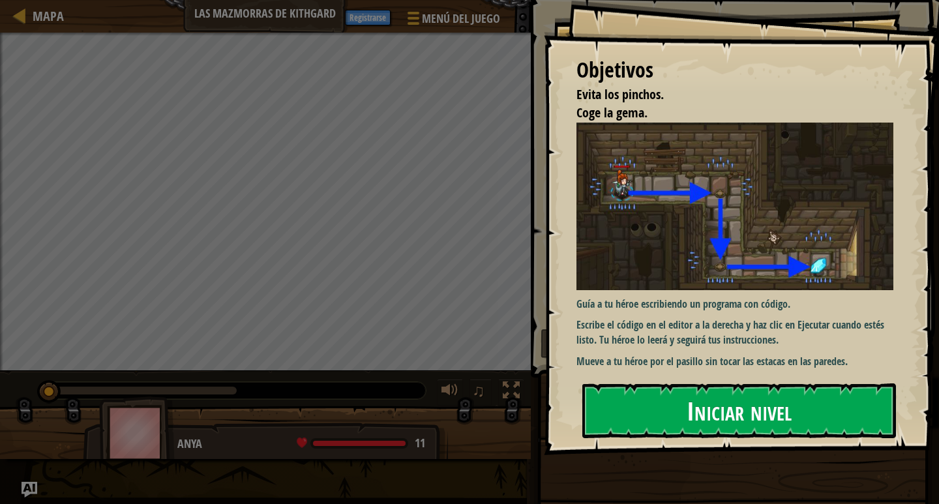
click at [635, 411] on button "Iniciar nivel" at bounding box center [740, 411] width 314 height 55
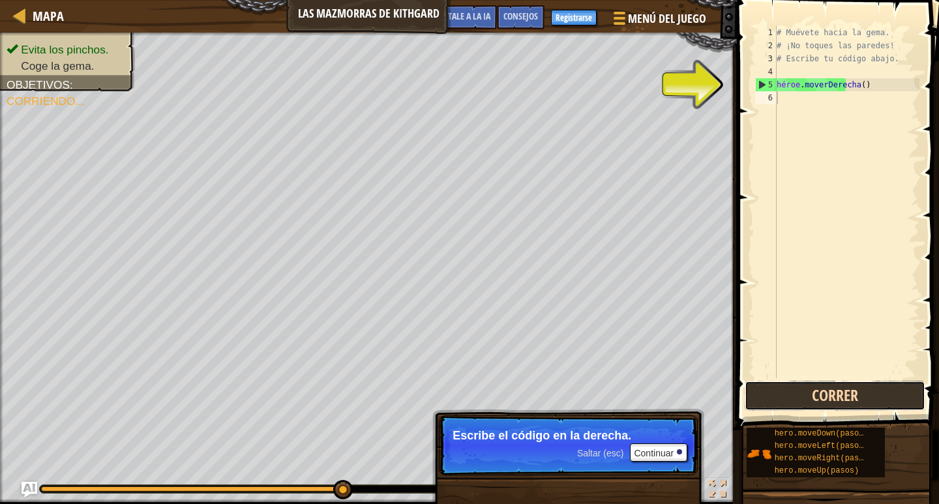
click at [878, 389] on button "Correr" at bounding box center [835, 396] width 181 height 30
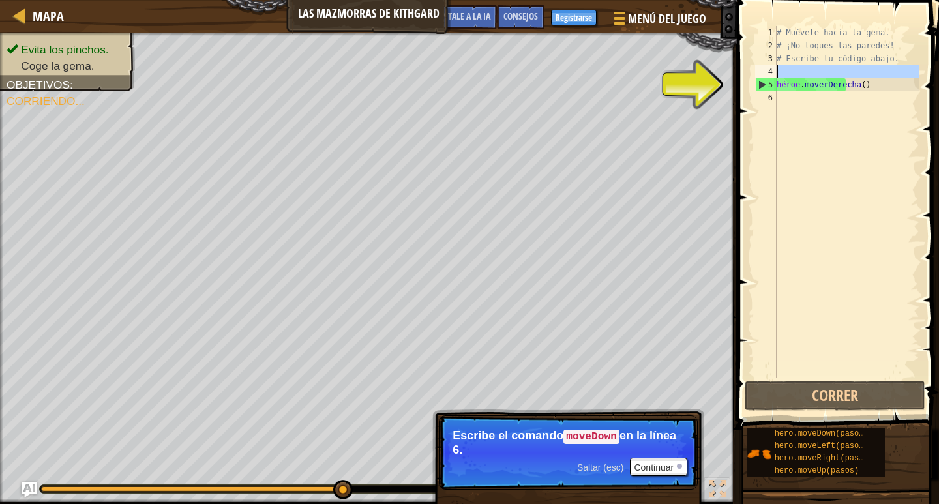
click at [763, 77] on div "4" at bounding box center [766, 71] width 22 height 13
type textarea "hero.moveRight()"
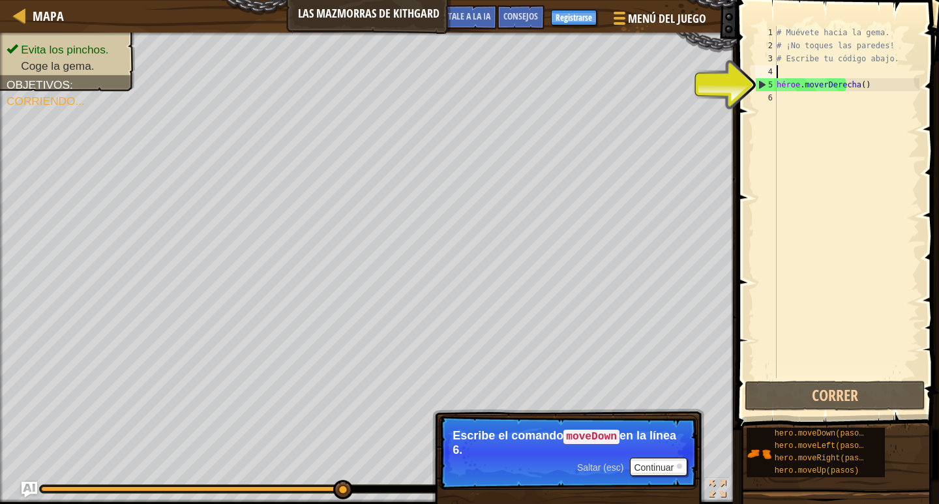
click at [769, 84] on font "5" at bounding box center [771, 84] width 5 height 9
click at [779, 83] on div "# Muévete hacia la gema. # ¡No toques las paredes! # Escribe tu código abajo. h…" at bounding box center [846, 215] width 145 height 378
click at [812, 88] on div "# Muévete hacia la gema. # ¡No toques las paredes! # Escribe tu código abajo. h…" at bounding box center [846, 215] width 145 height 378
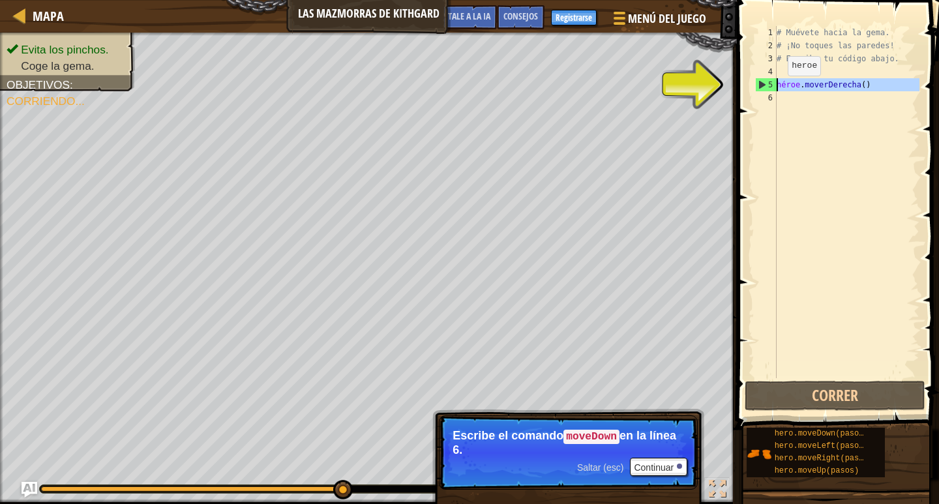
click at [757, 79] on div "5" at bounding box center [766, 84] width 21 height 13
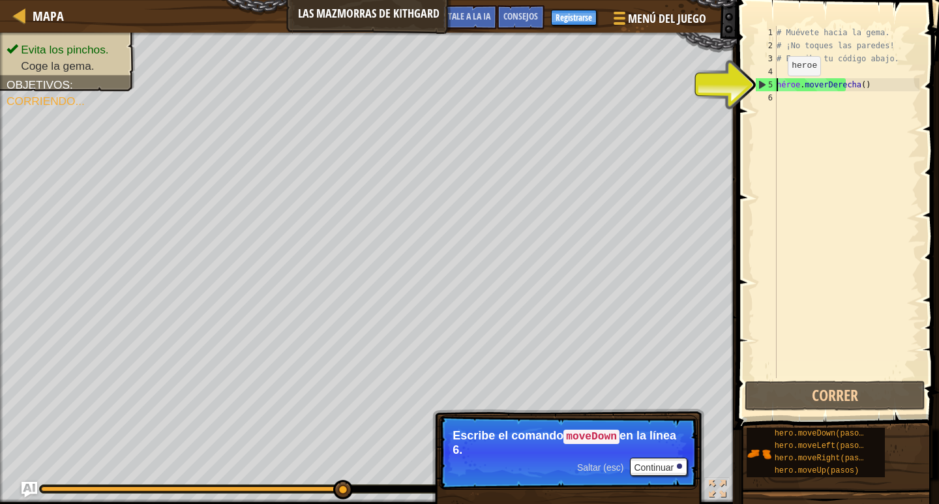
click at [757, 79] on div "5" at bounding box center [766, 84] width 21 height 13
type textarea "hero.moveRight()"
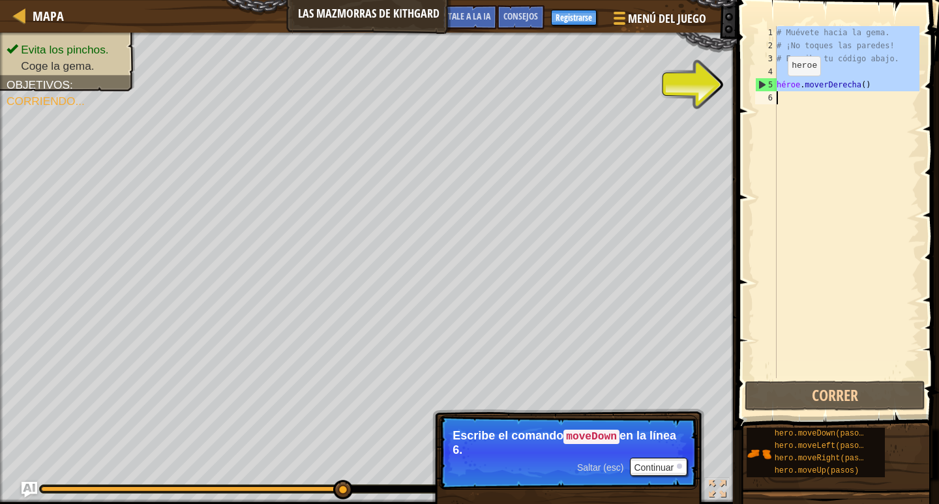
click at [757, 79] on div "5" at bounding box center [766, 84] width 21 height 13
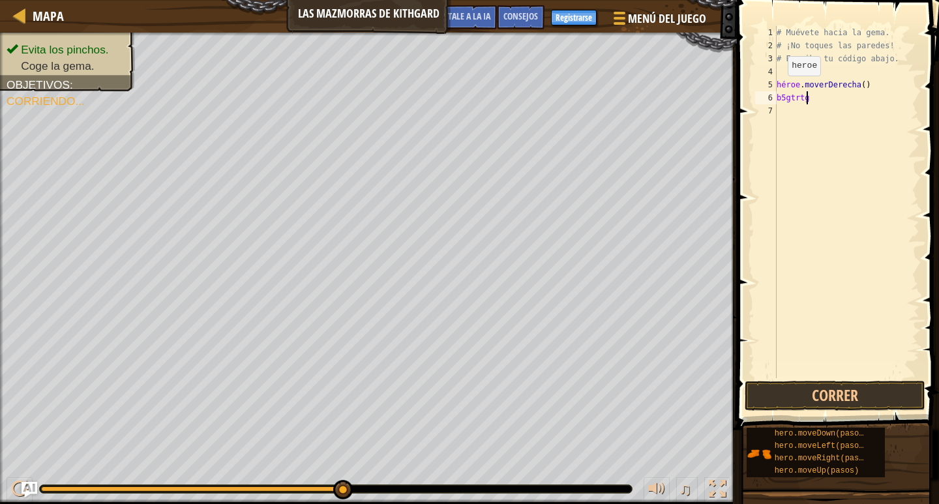
scroll to position [6, 2]
click at [808, 391] on button "Correr" at bounding box center [835, 396] width 181 height 30
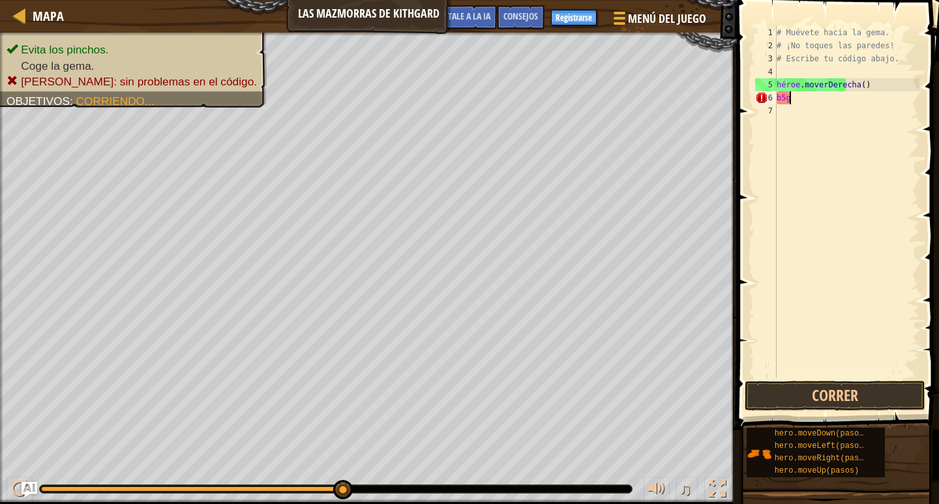
scroll to position [6, 0]
type textarea "b"
type textarea "¿"
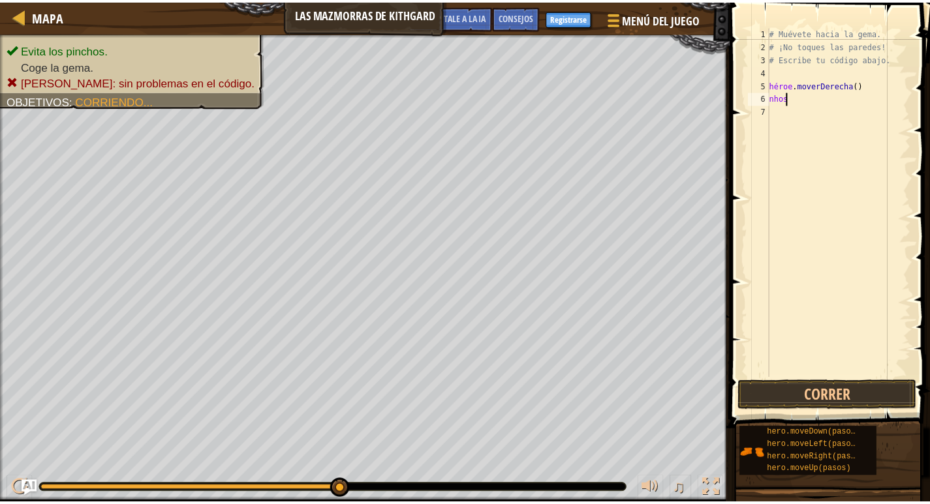
scroll to position [6, 1]
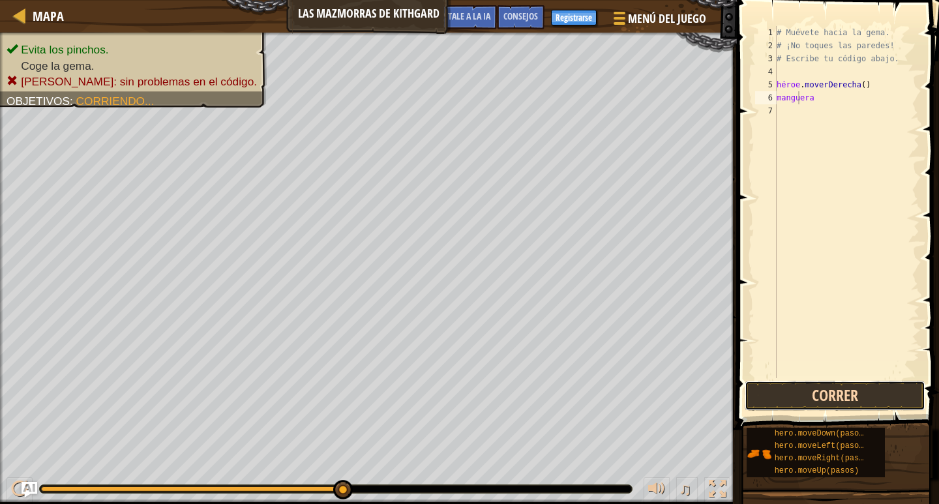
click at [888, 391] on button "Correr" at bounding box center [835, 396] width 181 height 30
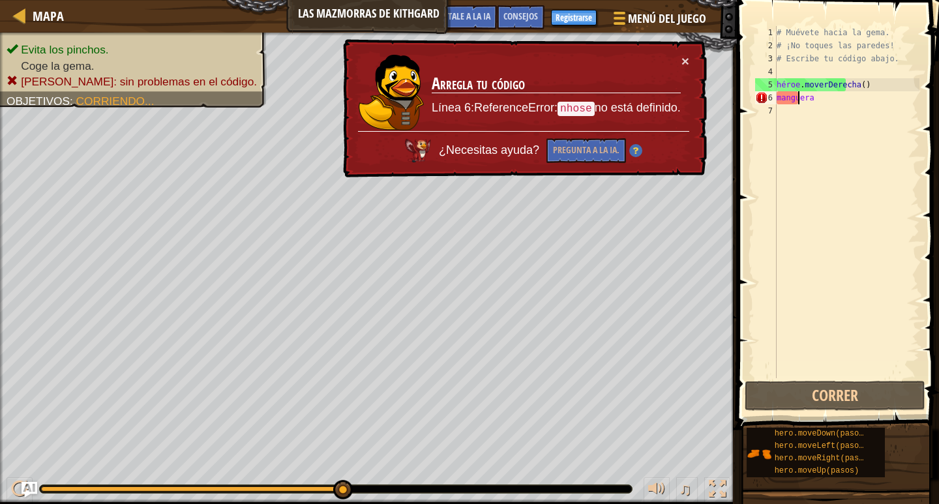
drag, startPoint x: 799, startPoint y: 91, endPoint x: 794, endPoint y: 102, distance: 11.4
click at [798, 95] on div "# Muévete hacia la gema. # ¡No toques las paredes! # Escribe tu código abajo. h…" at bounding box center [846, 215] width 145 height 378
click at [765, 99] on div "6" at bounding box center [766, 97] width 22 height 13
type textarea "nhose"
select select "es-ES"
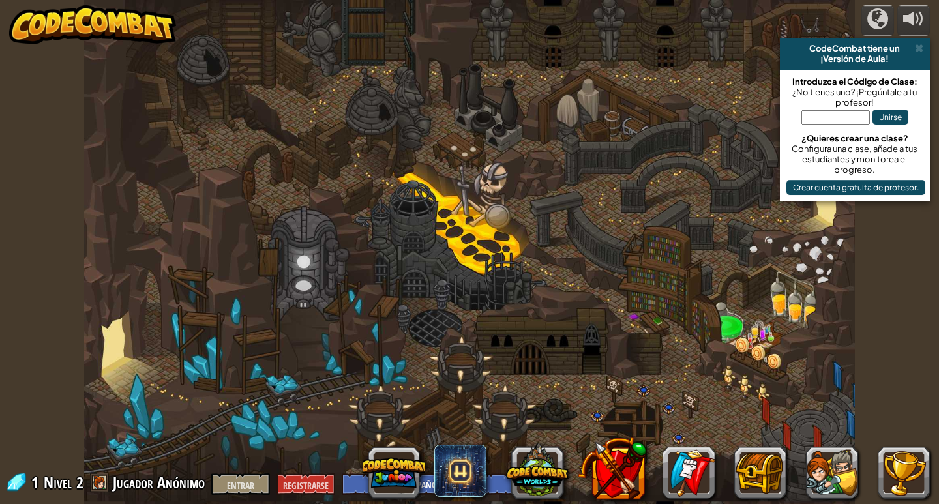
select select "es-ES"
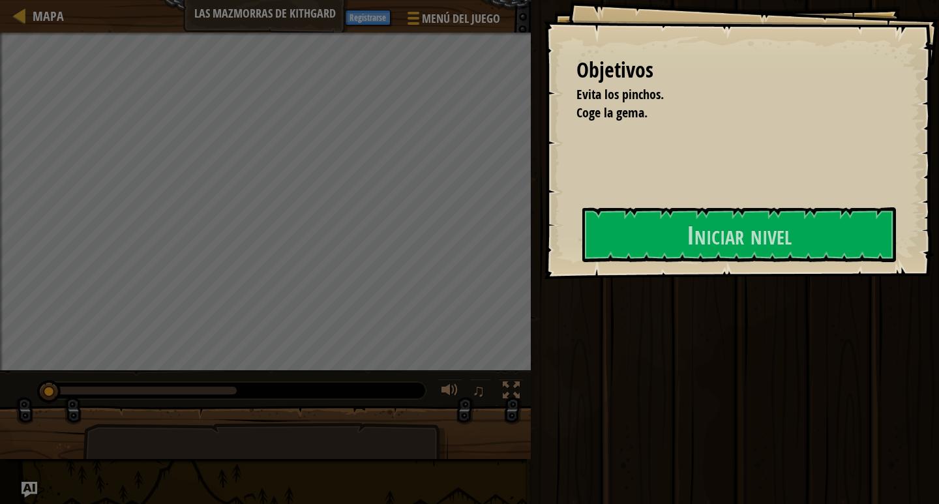
select select "es-ES"
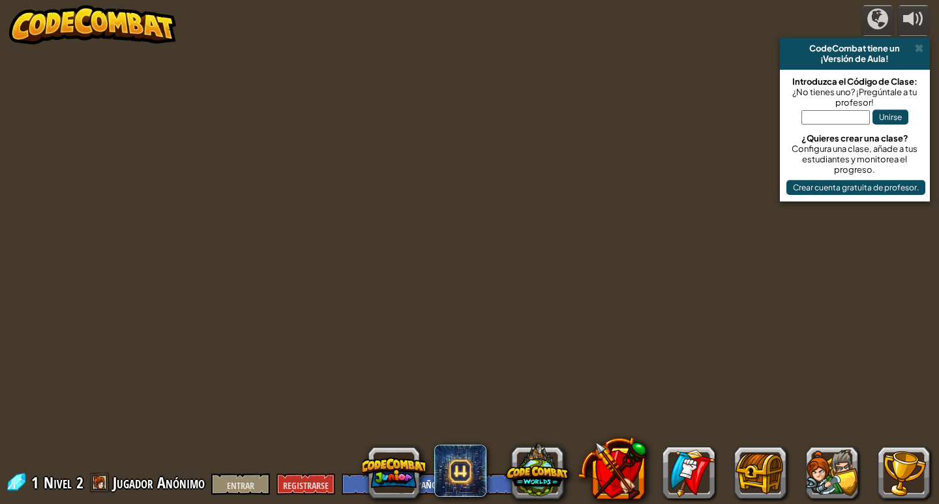
select select "es-ES"
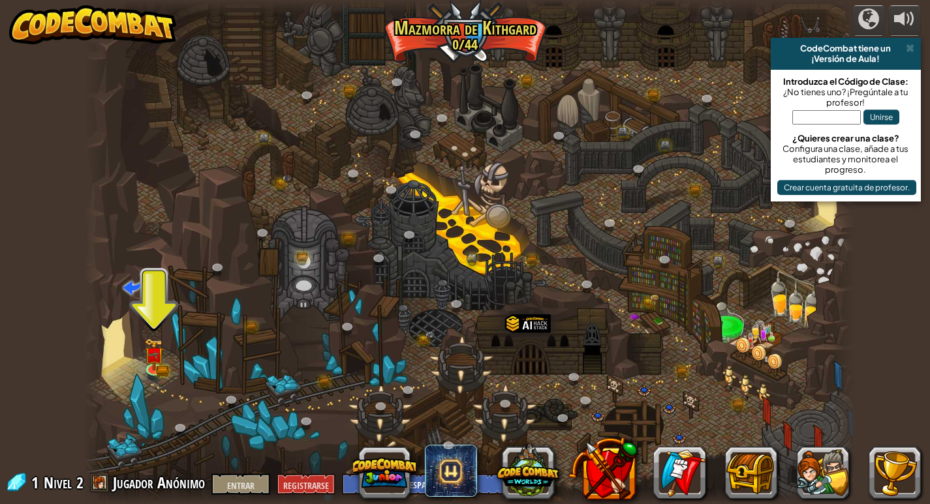
select select "es-ES"
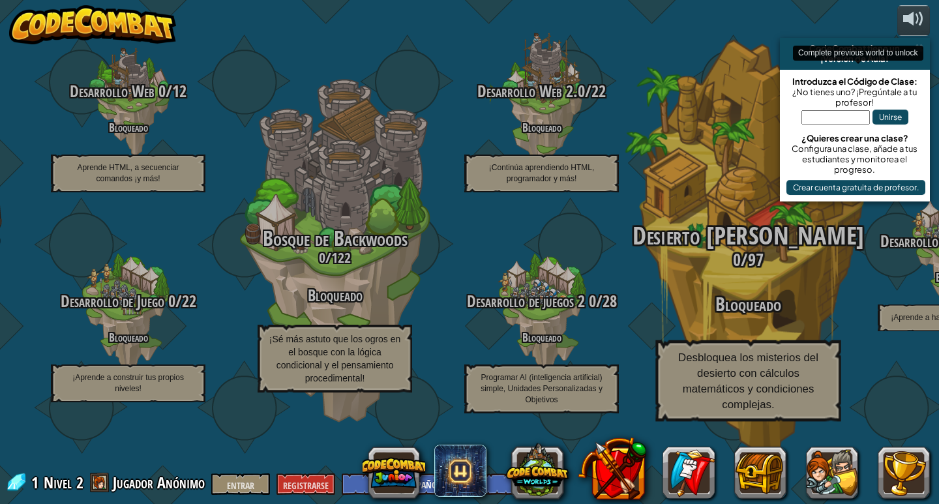
drag, startPoint x: 797, startPoint y: 401, endPoint x: 770, endPoint y: 392, distance: 27.6
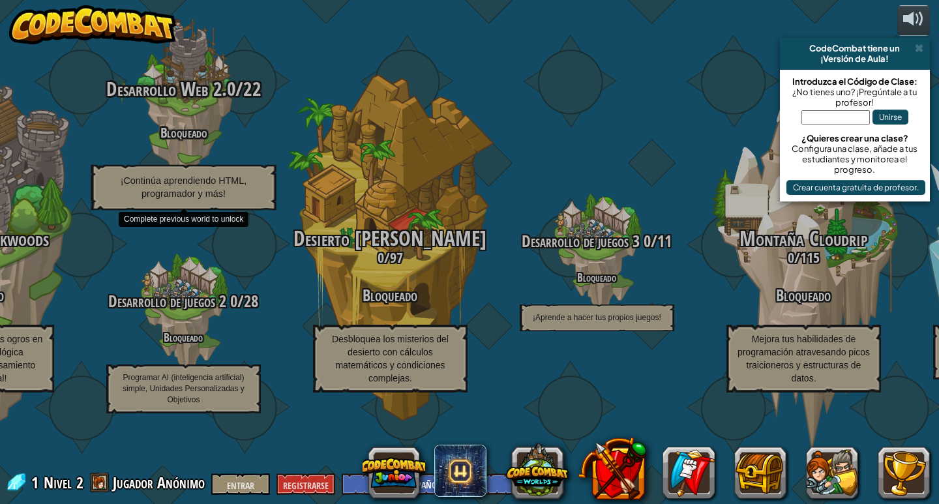
drag, startPoint x: 770, startPoint y: 392, endPoint x: 189, endPoint y: 87, distance: 656.3
click at [190, 88] on div at bounding box center [183, 103] width 124 height 248
